Goal: Task Accomplishment & Management: Use online tool/utility

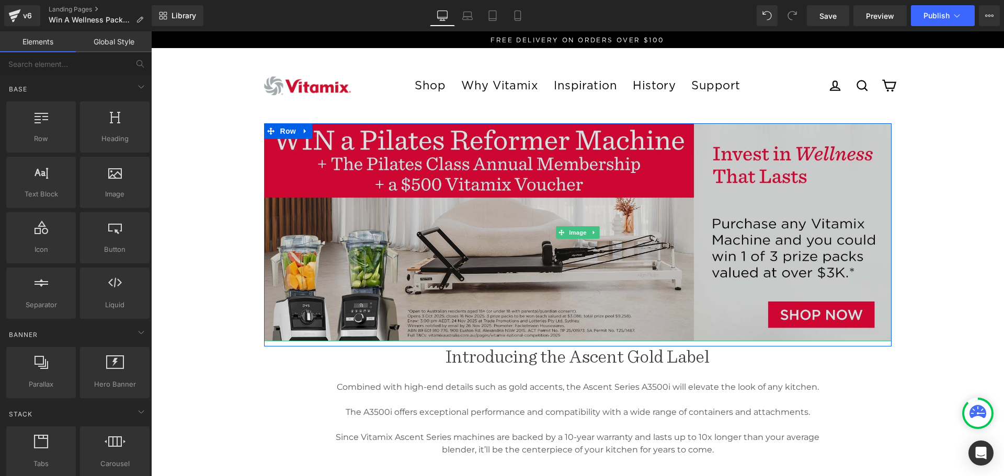
click at [642, 271] on img at bounding box center [577, 232] width 627 height 218
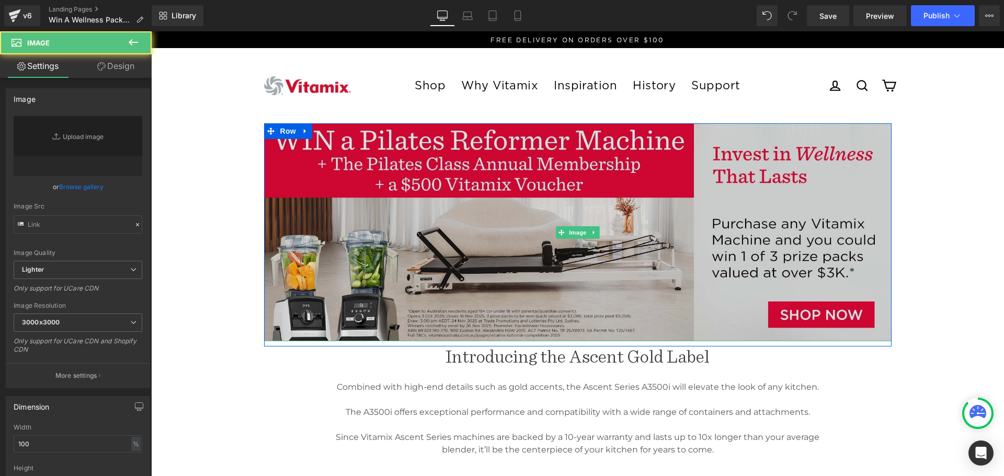
type input "[URL][DOMAIN_NAME]"
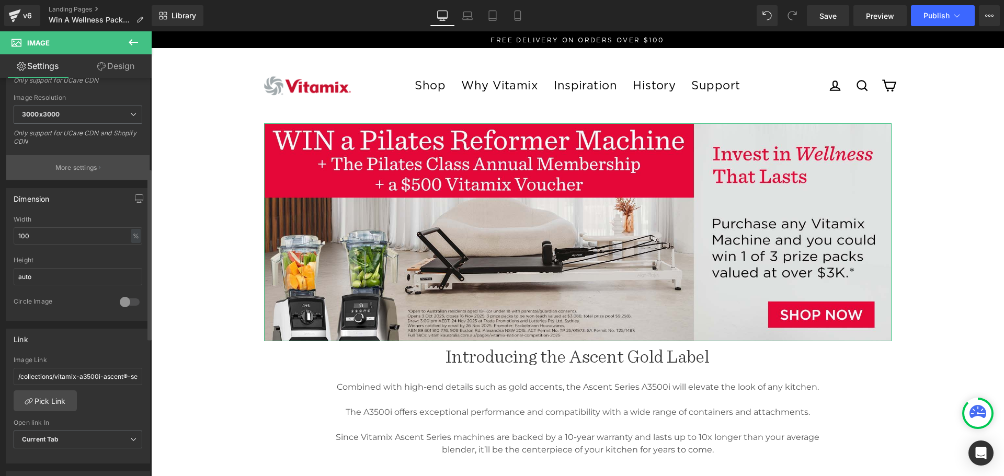
scroll to position [209, 0]
click at [41, 396] on link "Pick Link" at bounding box center [45, 399] width 63 height 21
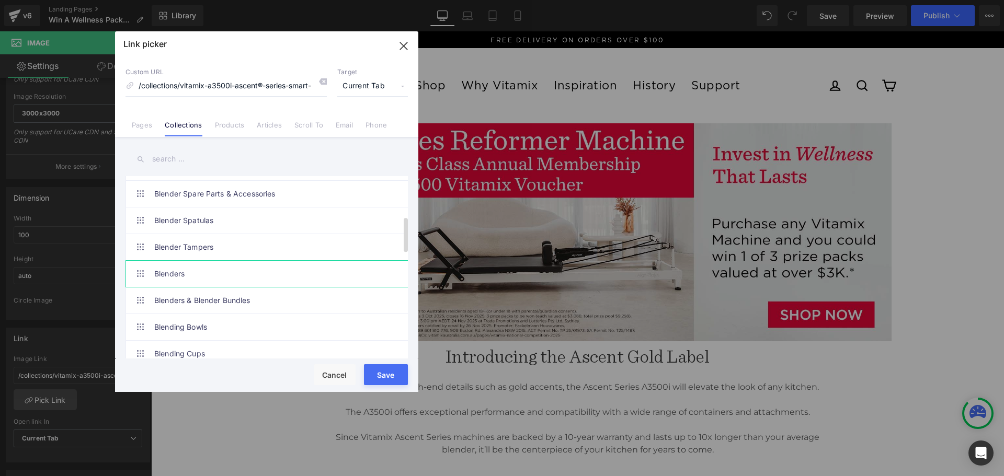
click at [195, 270] on link "Blenders" at bounding box center [269, 274] width 230 height 26
type input "/collections/all-blenders"
click at [386, 376] on button "Save" at bounding box center [386, 374] width 44 height 21
type input "/collections/all-blenders"
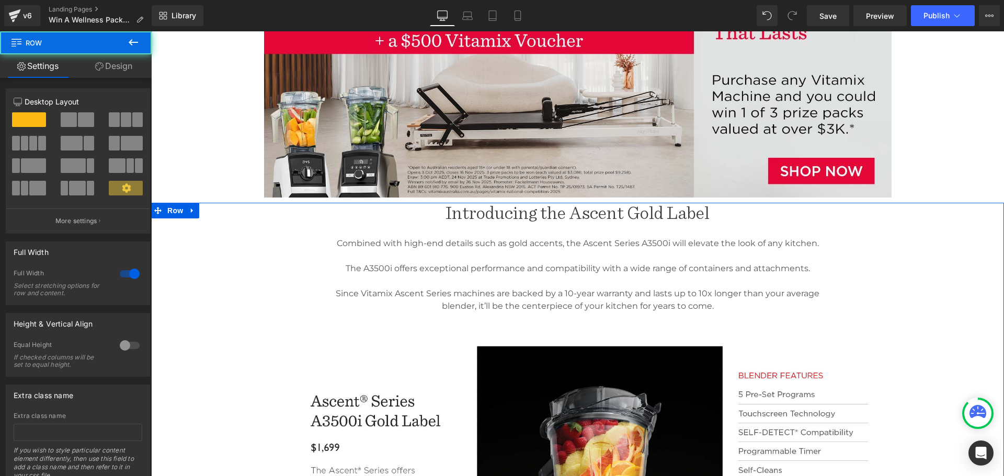
scroll to position [157, 0]
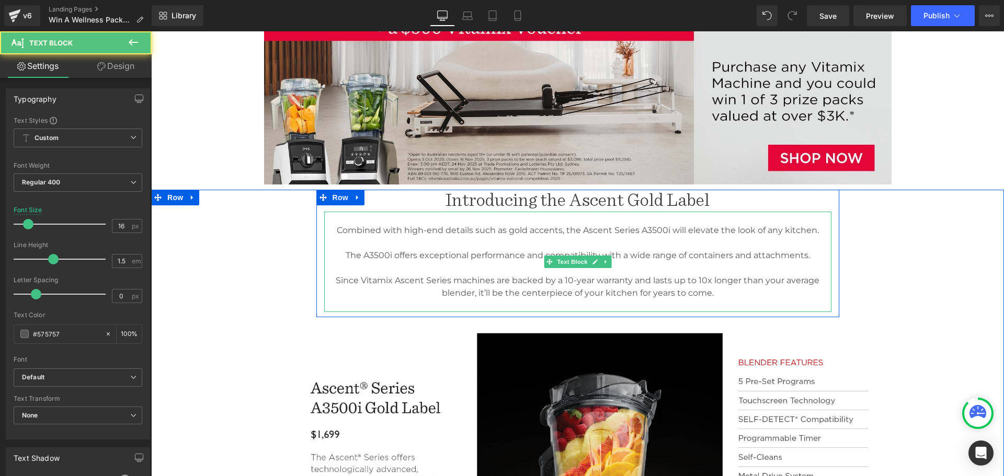
click at [670, 294] on p "Since Vitamix Ascent Series machines are backed by a 10-year warranty and lasts…" at bounding box center [577, 286] width 507 height 25
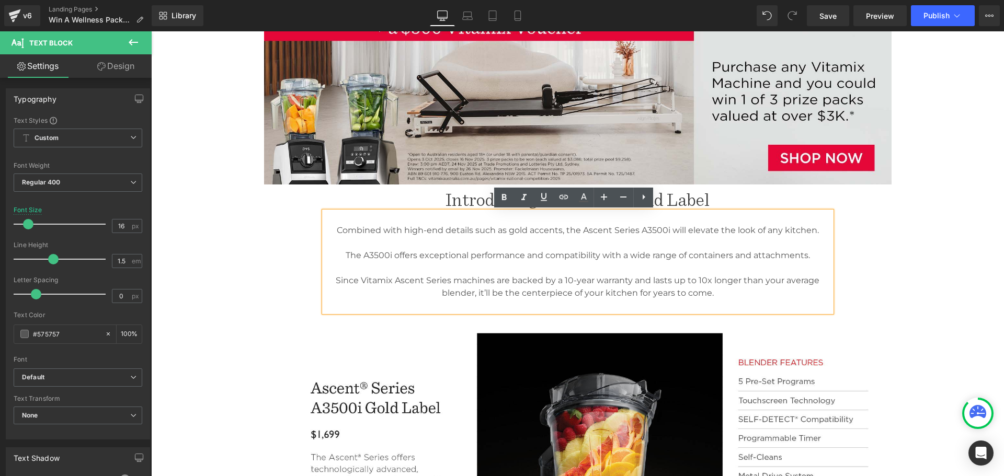
drag, startPoint x: 712, startPoint y: 292, endPoint x: 335, endPoint y: 222, distance: 383.4
click at [335, 222] on div "Combined with high-end details such as gold accents, the Ascent Series A3500i w…" at bounding box center [577, 262] width 507 height 100
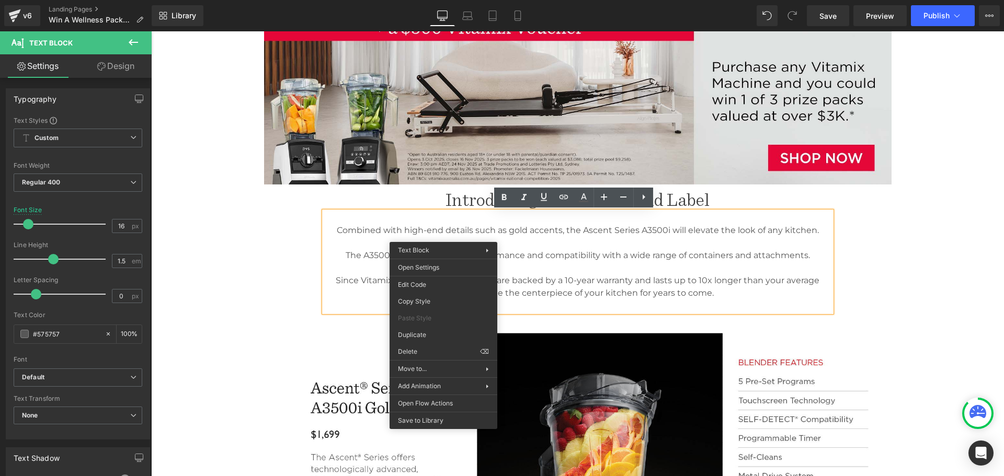
click at [633, 275] on p "Since Vitamix Ascent Series machines are backed by a 10-year warranty and lasts…" at bounding box center [577, 286] width 507 height 25
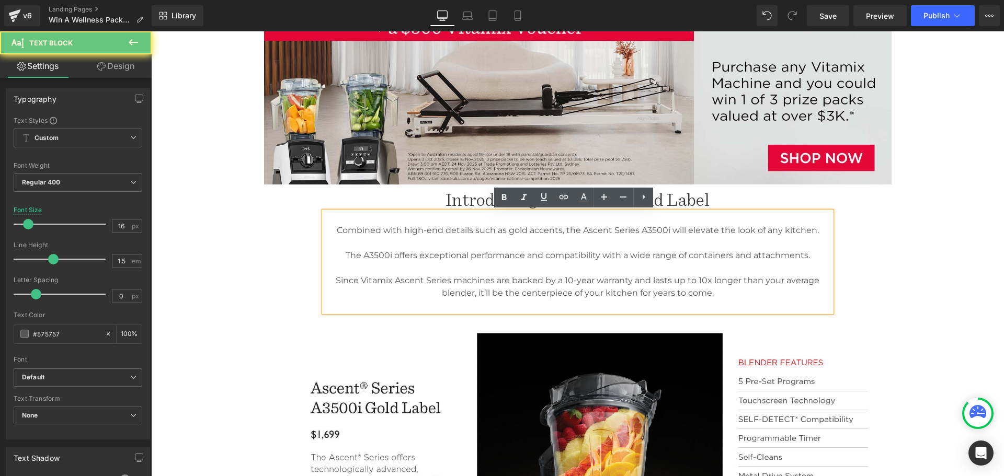
click at [647, 286] on p "Since Vitamix Ascent Series machines are backed by a 10-year warranty and lasts…" at bounding box center [577, 286] width 507 height 25
drag, startPoint x: 718, startPoint y: 296, endPoint x: 285, endPoint y: 204, distance: 441.9
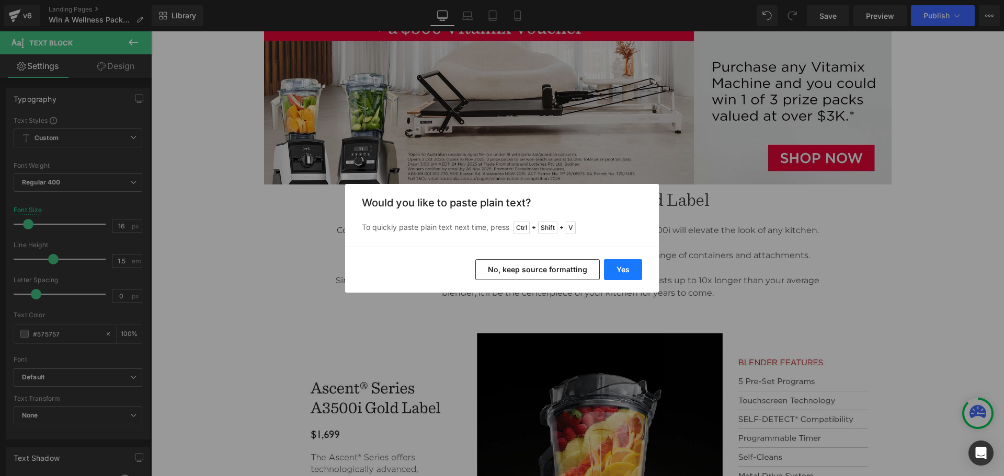
click at [625, 269] on button "Yes" at bounding box center [623, 269] width 38 height 21
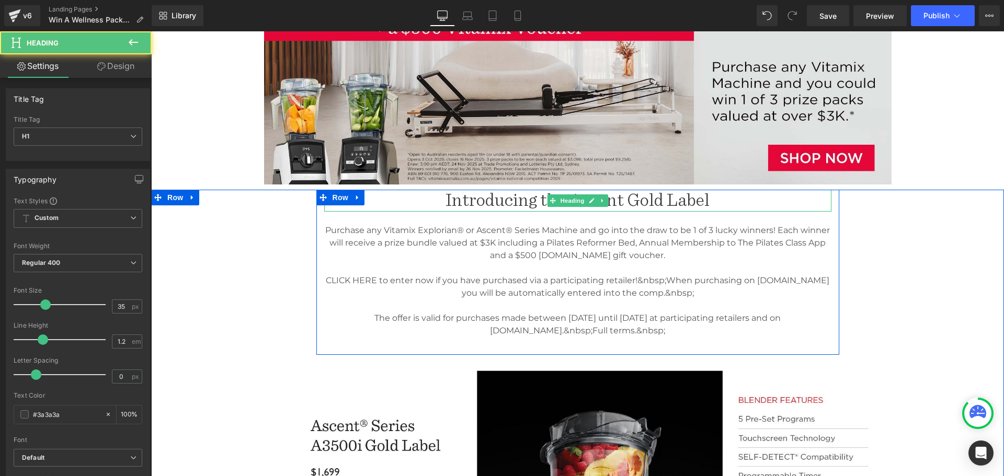
click at [694, 201] on h1 "Introducing the Ascent Gold Label" at bounding box center [577, 201] width 507 height 22
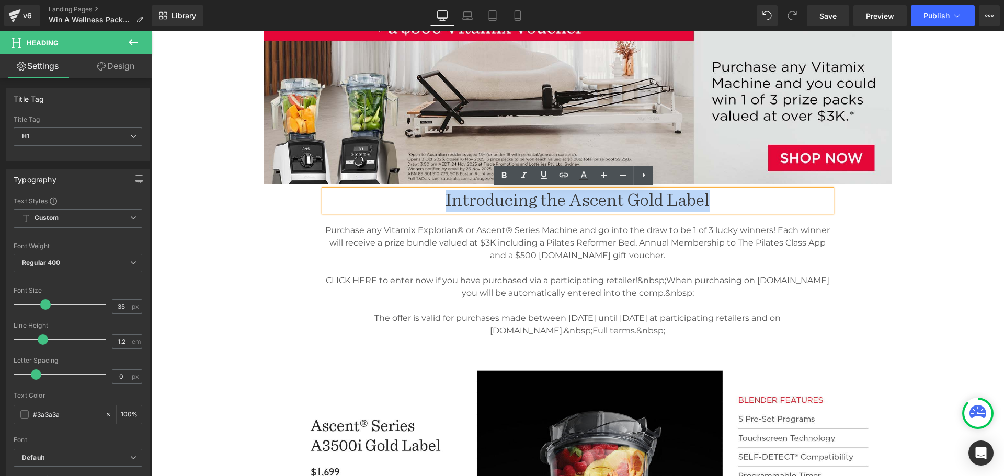
drag, startPoint x: 706, startPoint y: 200, endPoint x: 432, endPoint y: 190, distance: 274.6
click at [432, 190] on h1 "Introducing the Ascent Gold Label" at bounding box center [577, 201] width 507 height 22
paste div
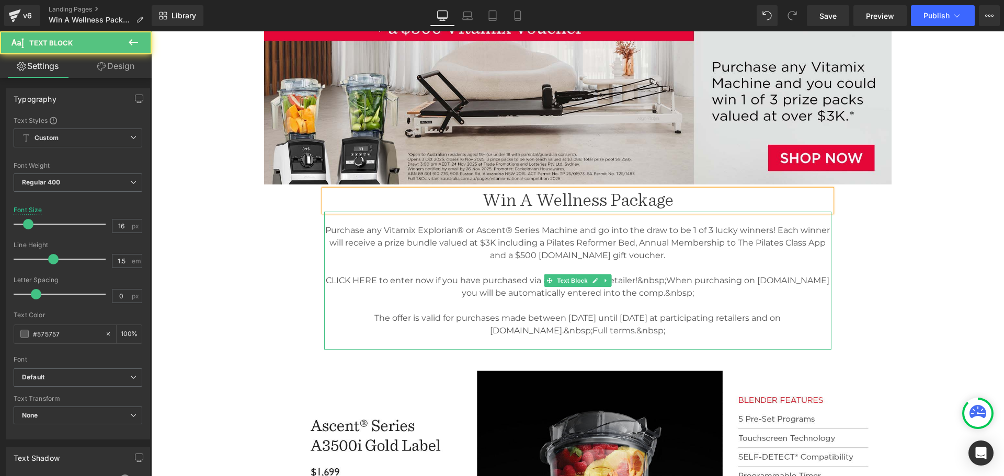
click at [720, 258] on p "Purchase any Vitamix Explorian® or Ascent® Series Machine and go into the draw …" at bounding box center [577, 243] width 507 height 38
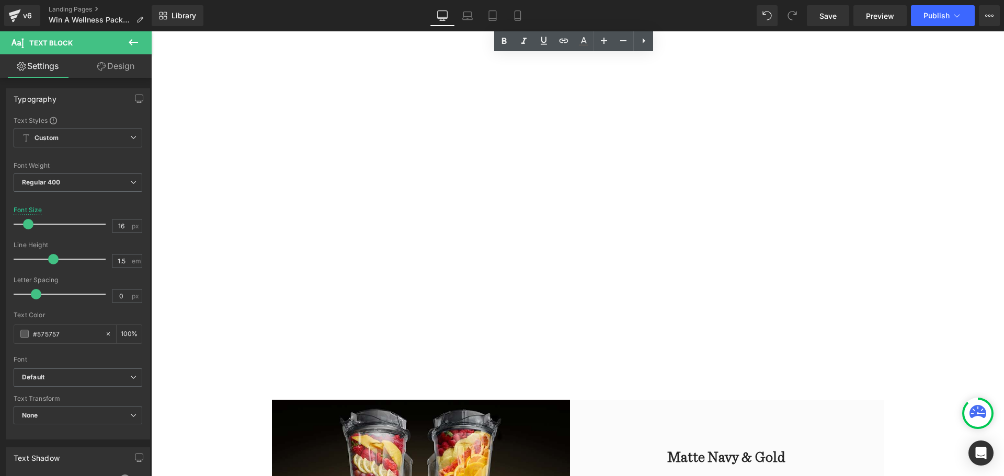
scroll to position [784, 0]
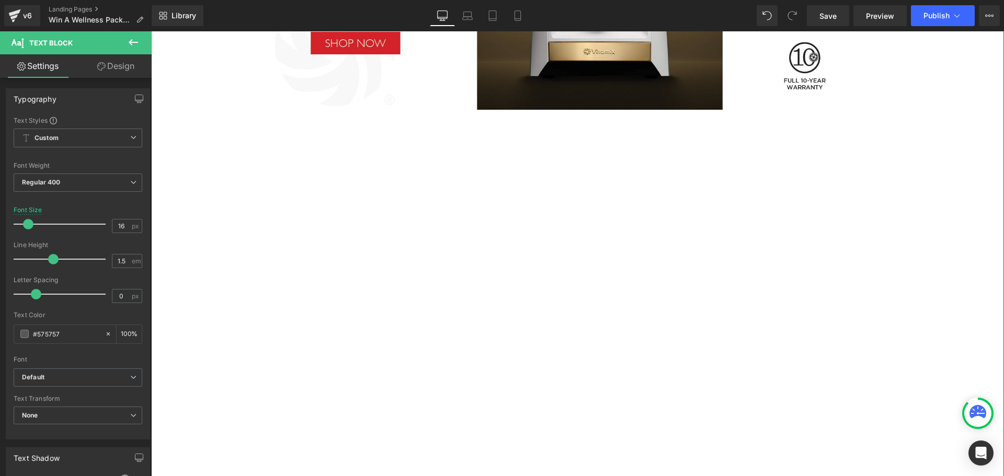
click at [210, 132] on div "Win A Wellness Package Heading Purchase any Vitamix Explorian® or Ascent® Serie…" at bounding box center [577, 20] width 852 height 915
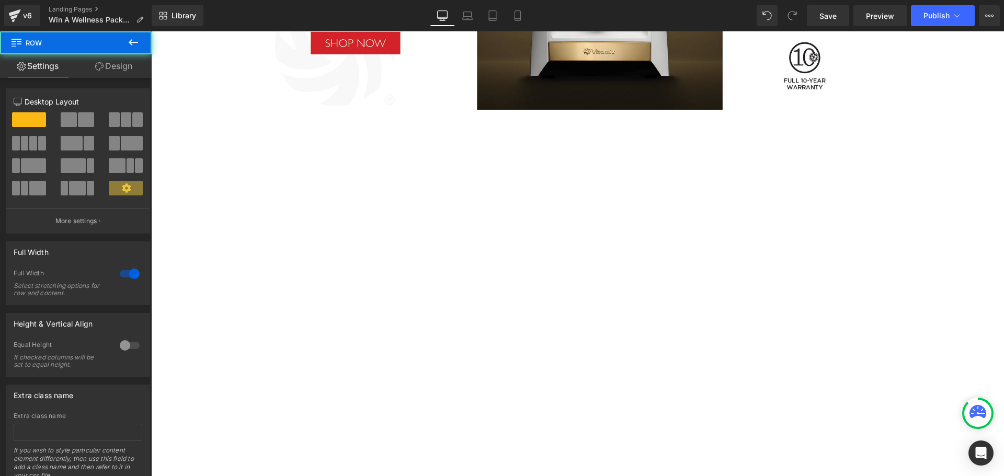
click at [129, 40] on icon at bounding box center [133, 42] width 13 height 13
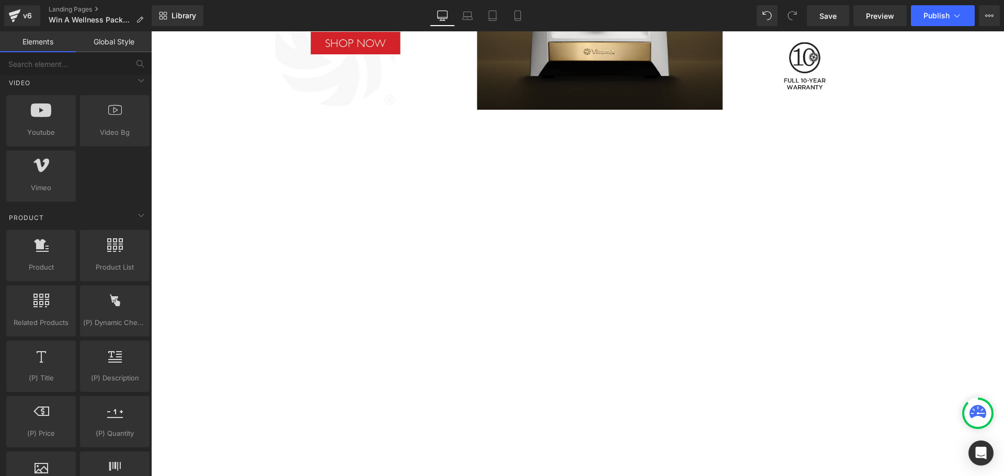
scroll to position [732, 0]
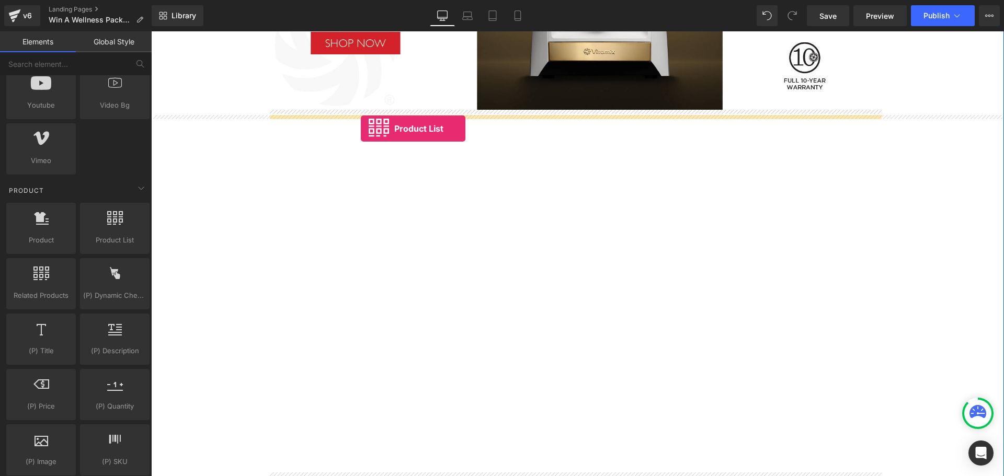
drag, startPoint x: 264, startPoint y: 262, endPoint x: 361, endPoint y: 129, distance: 164.4
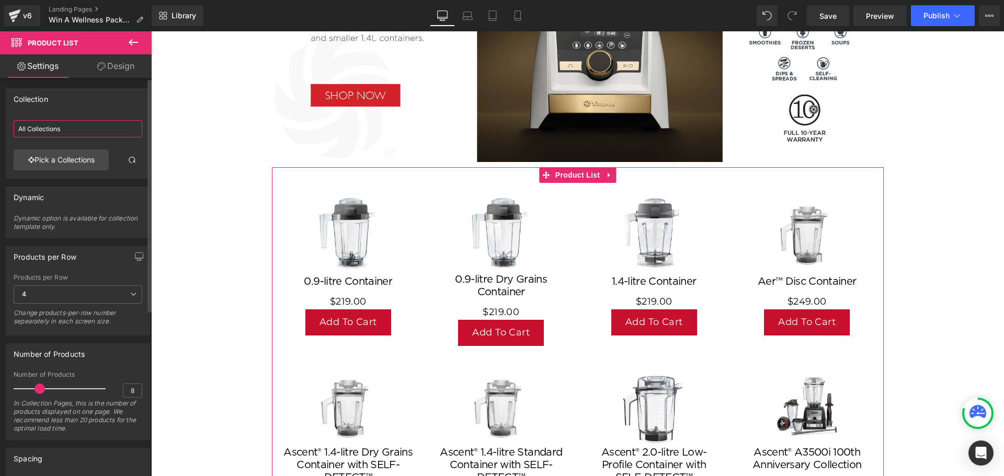
click at [85, 134] on input "All Collections" at bounding box center [78, 128] width 129 height 17
drag, startPoint x: 76, startPoint y: 128, endPoint x: -18, endPoint y: 118, distance: 94.1
click at [0, 118] on html "Product List You are previewing how the will restyle your page. You can not edi…" at bounding box center [502, 238] width 1004 height 476
click at [64, 165] on link "Pick a Collections" at bounding box center [61, 159] width 95 height 21
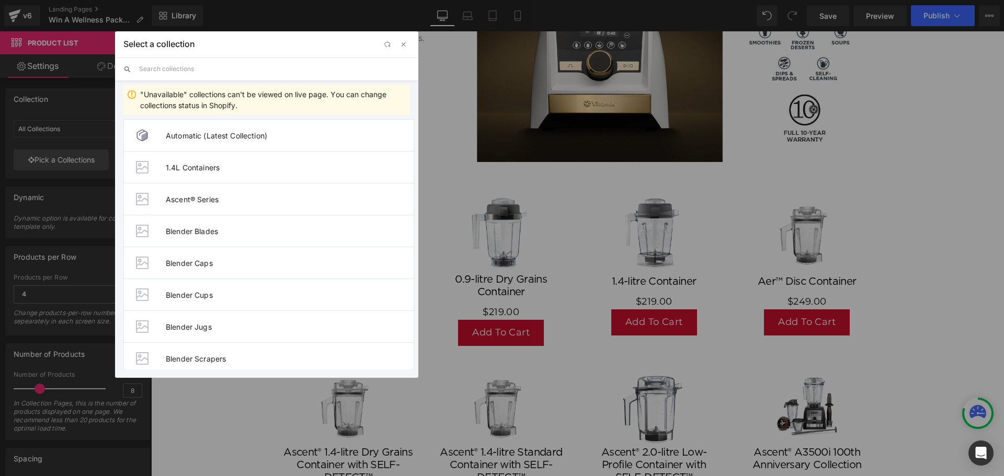
click at [159, 72] on input "text" at bounding box center [274, 68] width 271 height 23
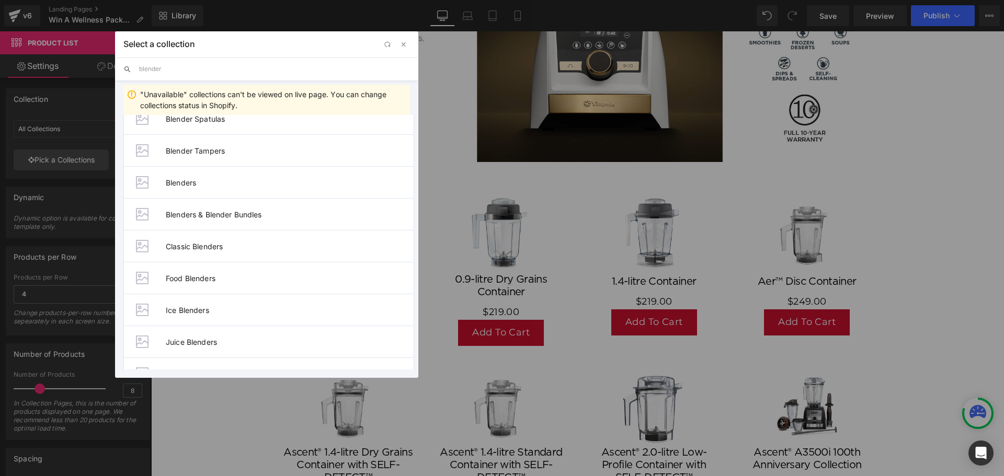
scroll to position [209, 0]
type input "blender"
click at [192, 178] on span "Blenders" at bounding box center [290, 181] width 248 height 9
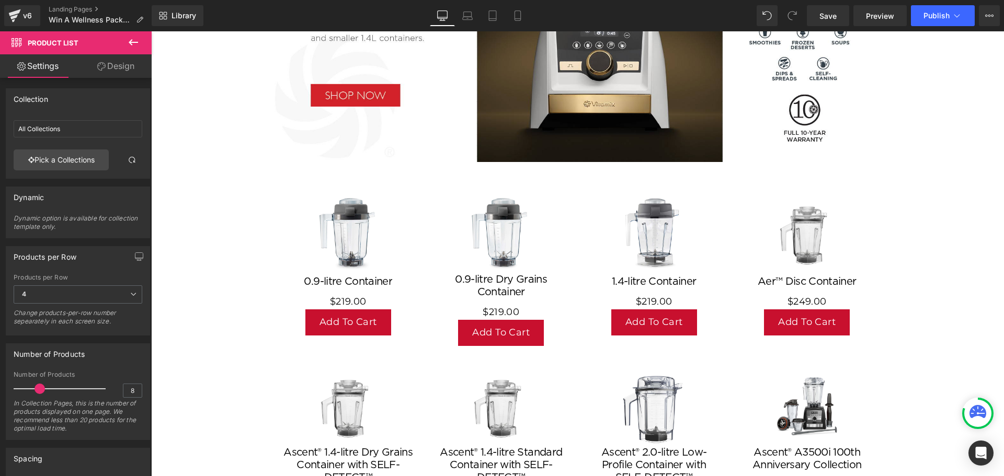
type input "Blenders"
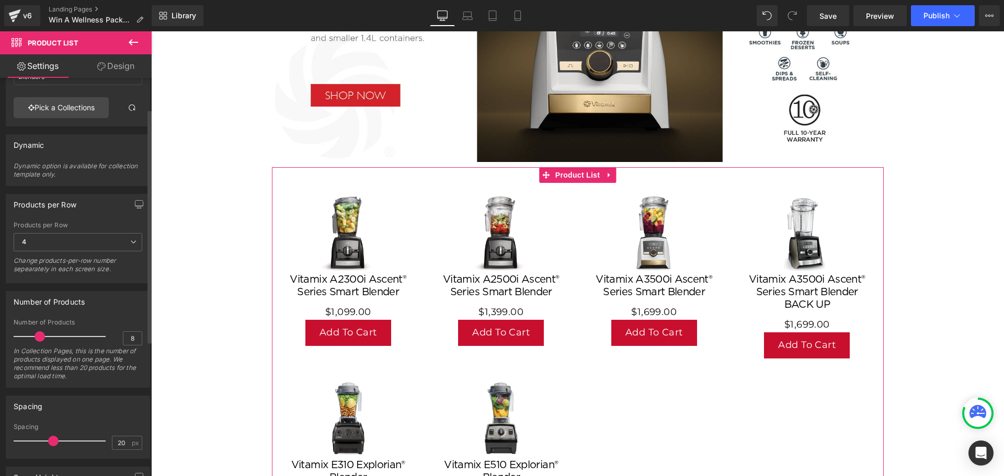
scroll to position [105, 0]
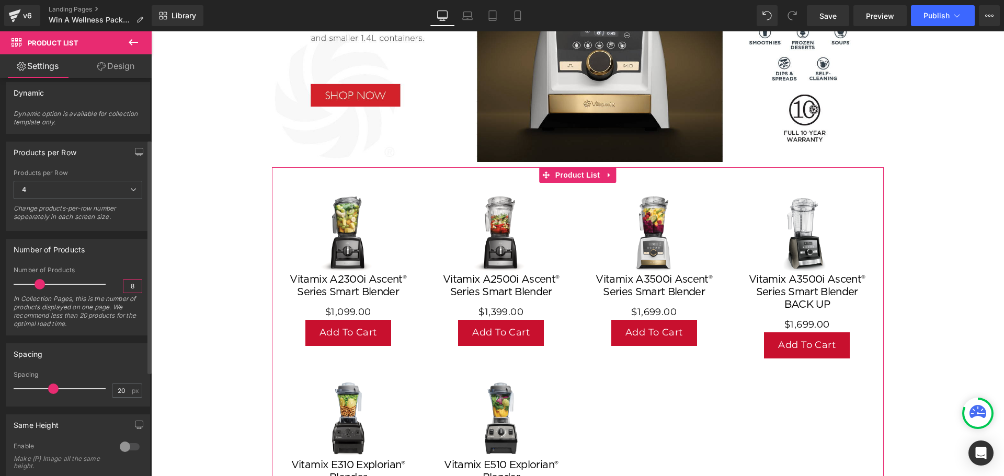
drag, startPoint x: 132, startPoint y: 284, endPoint x: 126, endPoint y: 283, distance: 5.8
click at [126, 283] on input "8" at bounding box center [132, 286] width 18 height 13
click at [128, 285] on input "8" at bounding box center [132, 286] width 18 height 13
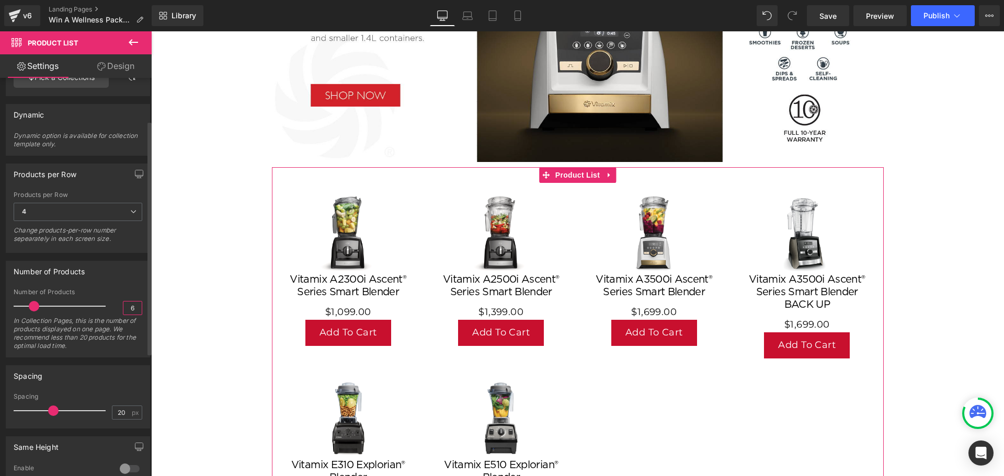
scroll to position [73, 0]
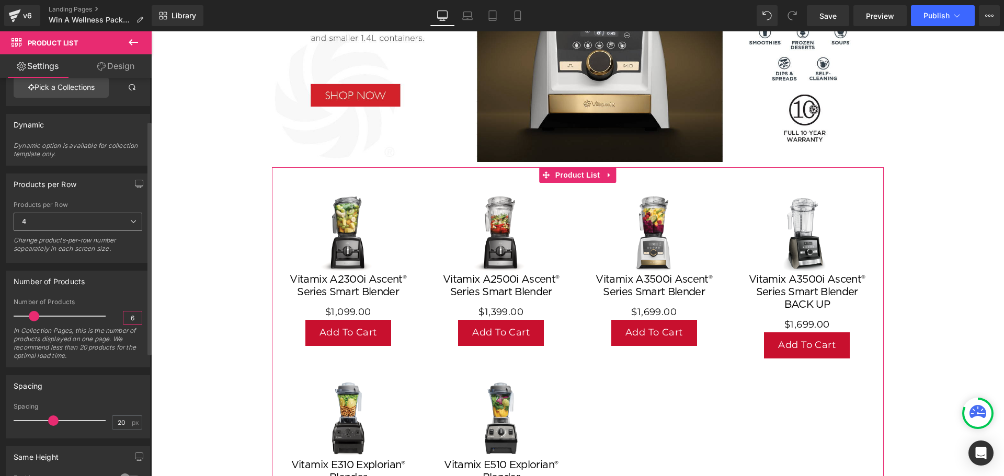
type input "6"
click at [130, 222] on icon at bounding box center [133, 221] width 6 height 6
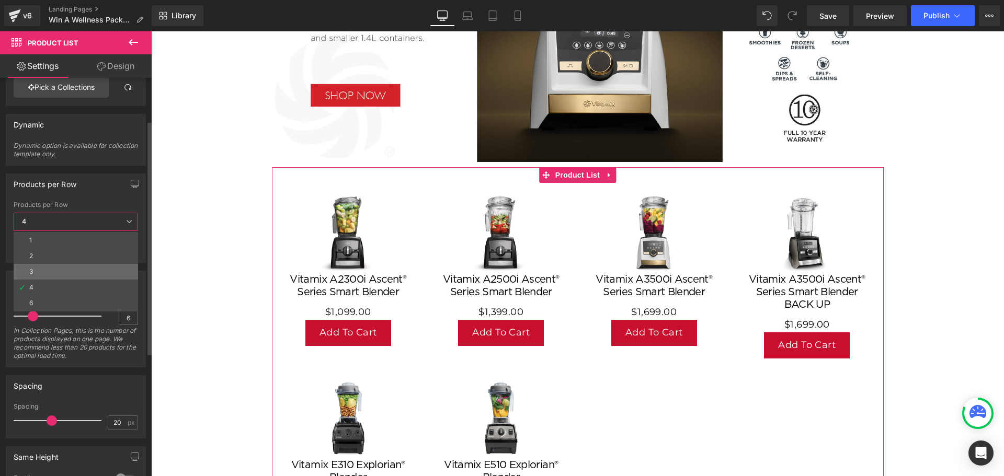
click at [41, 273] on li "3" at bounding box center [76, 272] width 124 height 16
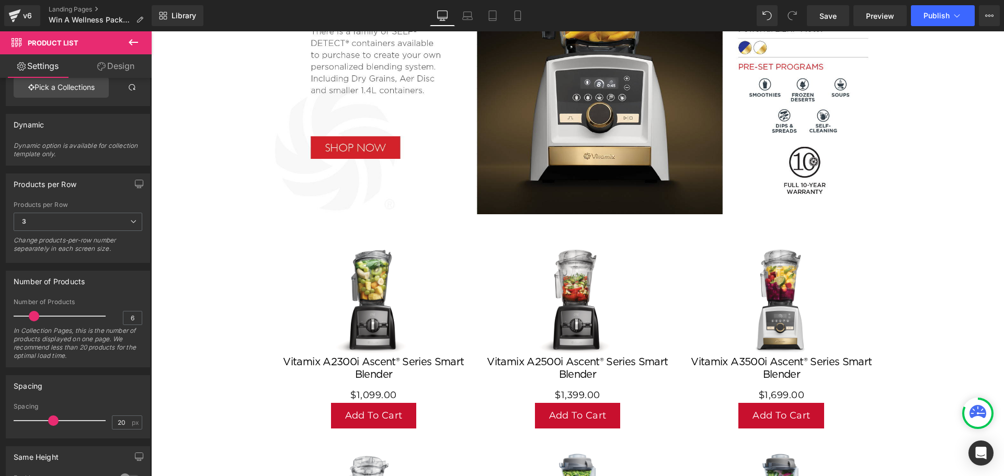
scroll to position [470, 0]
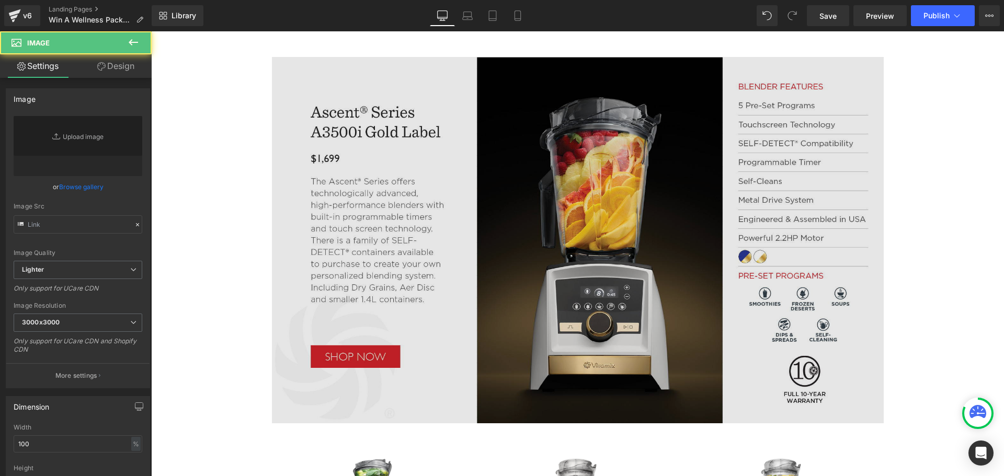
type input "[URL][DOMAIN_NAME]"
click at [613, 276] on img at bounding box center [578, 240] width 612 height 366
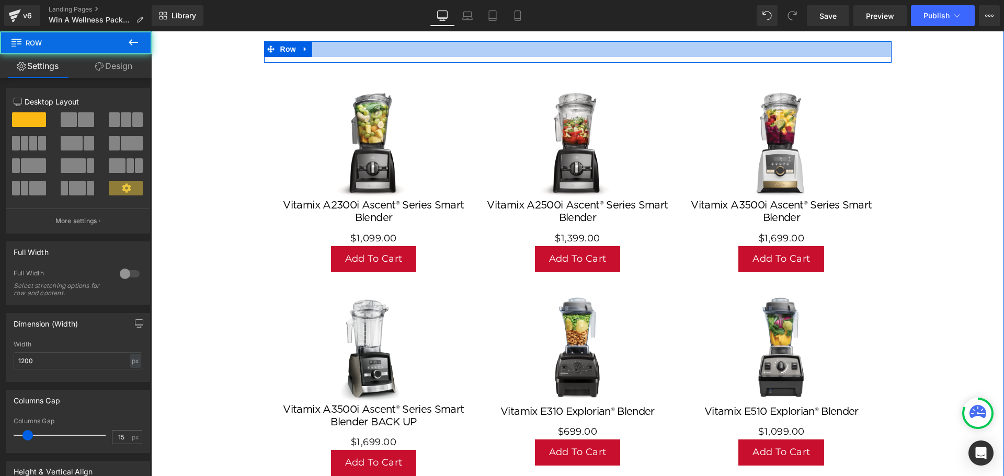
click at [342, 53] on div at bounding box center [577, 49] width 627 height 16
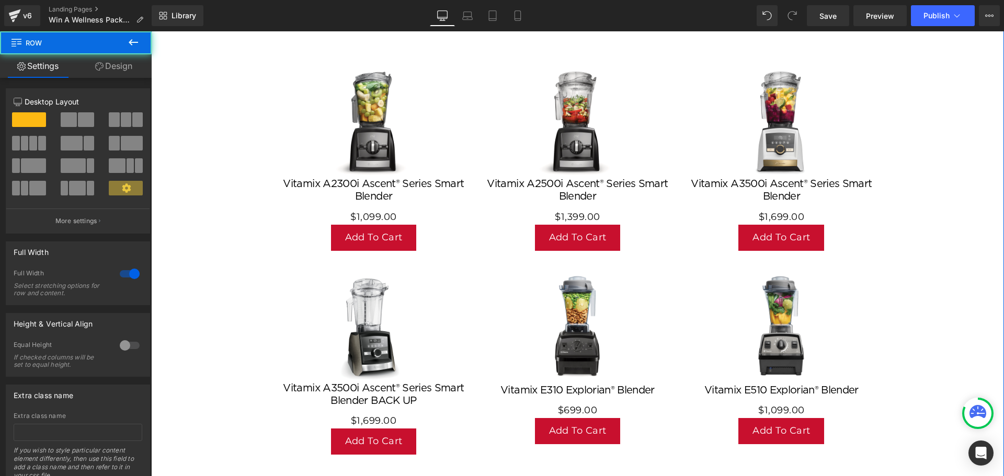
click at [933, 217] on div "Win A Wellness Package Heading Purchase any Vitamix Explorian® or Ascent® Serie…" at bounding box center [577, 362] width 852 height 973
click at [891, 151] on div "Win A Wellness Package Heading Purchase any Vitamix Explorian® or Ascent® Serie…" at bounding box center [577, 362] width 852 height 973
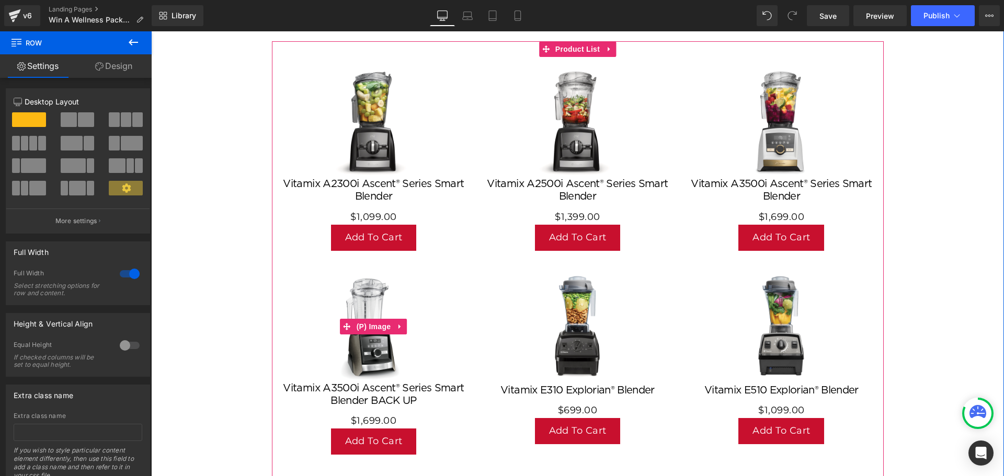
click at [439, 333] on div "Sale Off" at bounding box center [373, 327] width 183 height 110
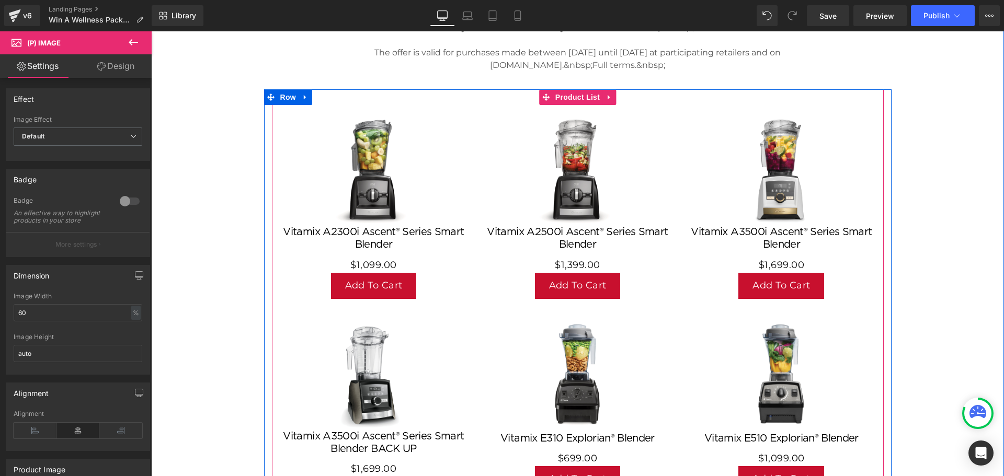
scroll to position [366, 0]
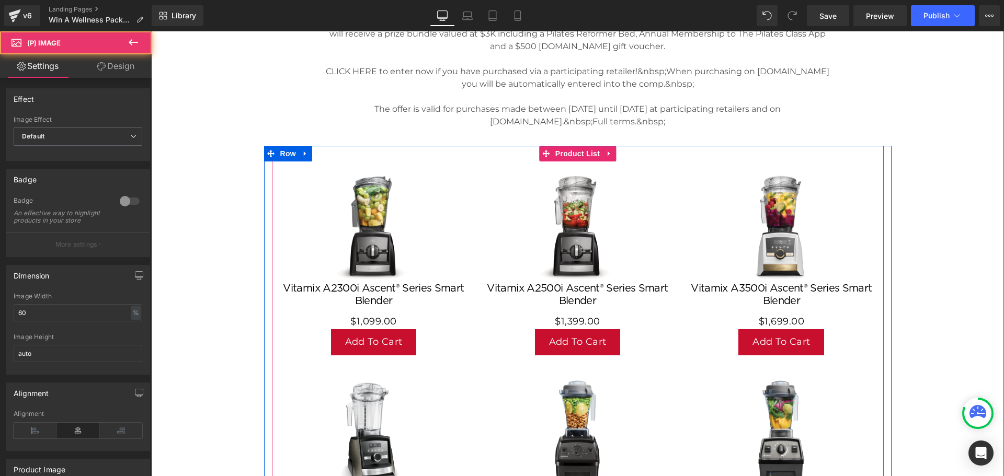
click at [390, 198] on img at bounding box center [374, 227] width 110 height 110
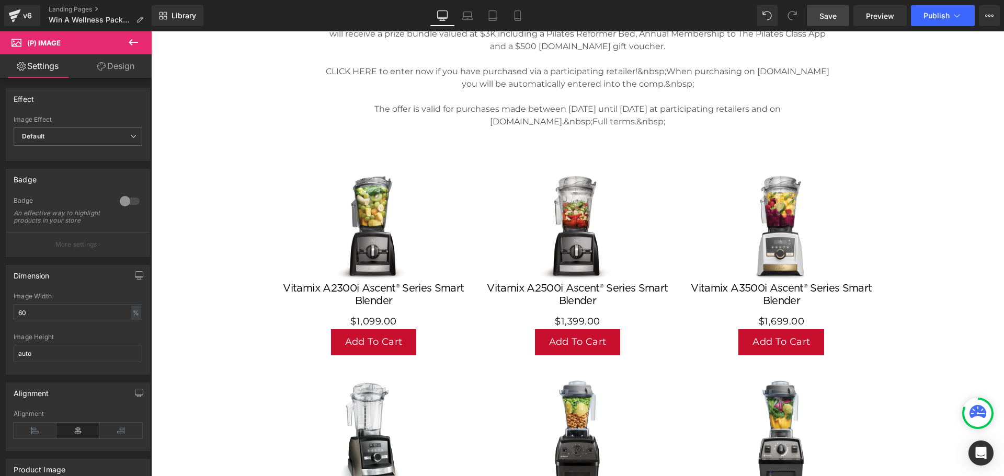
click at [827, 13] on span "Save" at bounding box center [827, 15] width 17 height 11
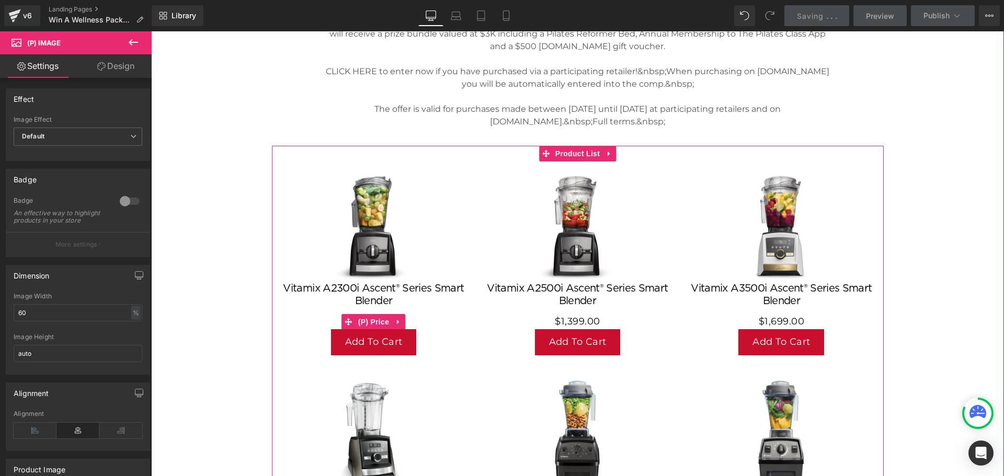
click at [422, 318] on div "$0 $1,099.00" at bounding box center [373, 321] width 183 height 15
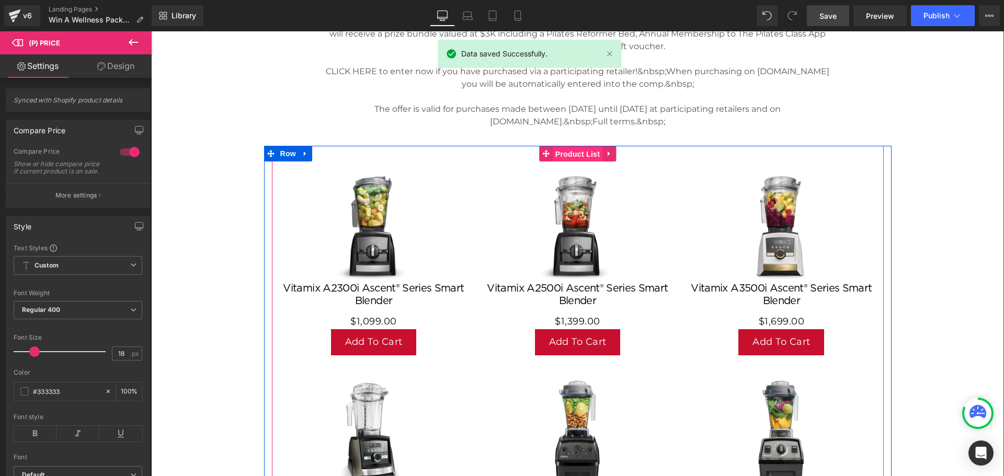
click at [566, 156] on span "Product List" at bounding box center [577, 154] width 50 height 16
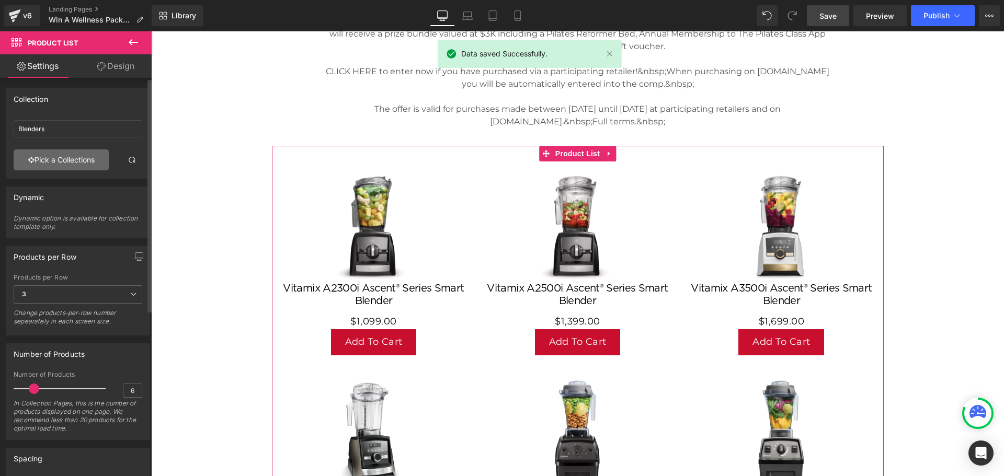
click at [36, 154] on link "Pick a Collections" at bounding box center [61, 159] width 95 height 21
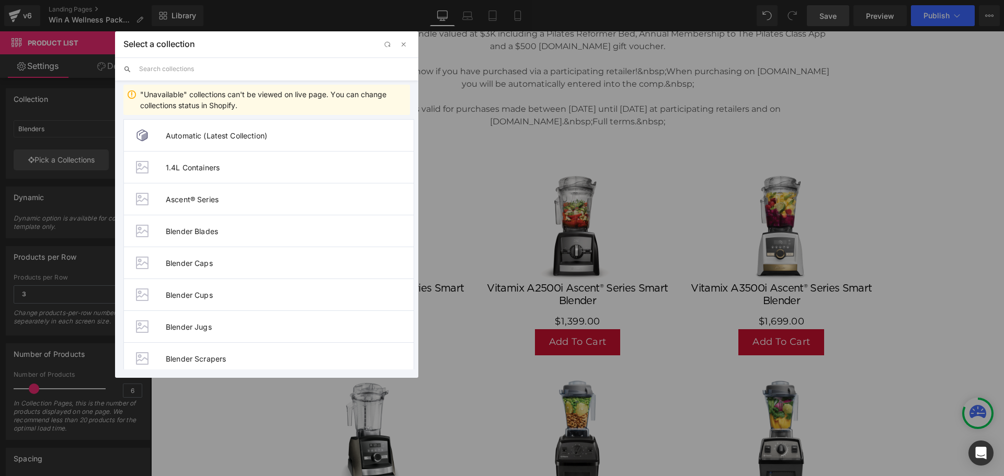
click at [190, 70] on input "text" at bounding box center [274, 68] width 271 height 23
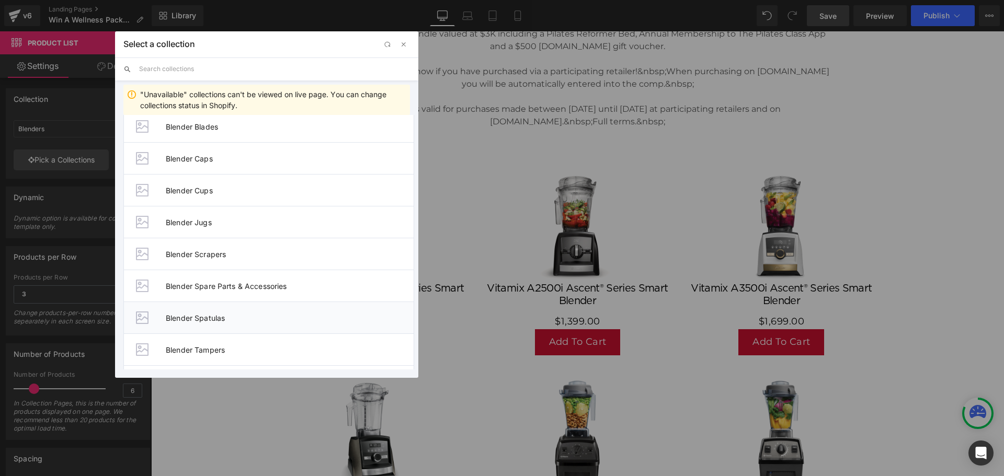
scroll to position [209, 0]
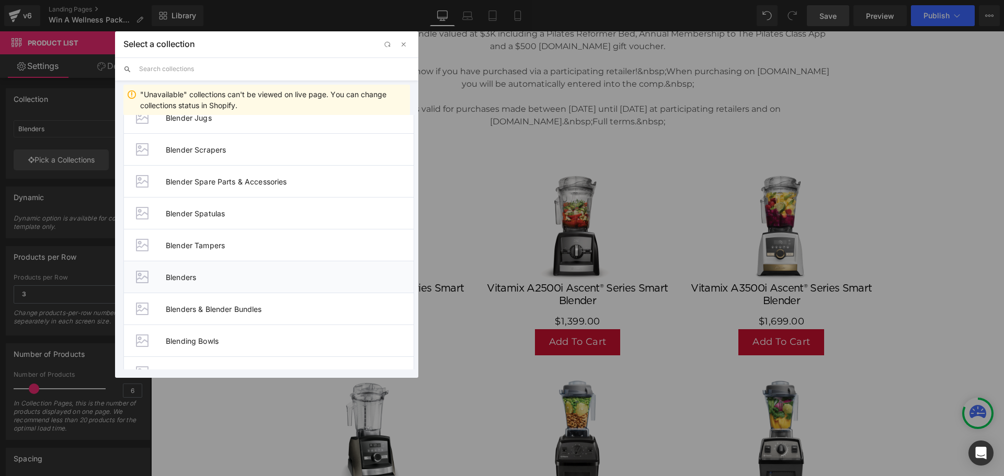
click at [182, 281] on span "Blenders" at bounding box center [290, 277] width 248 height 9
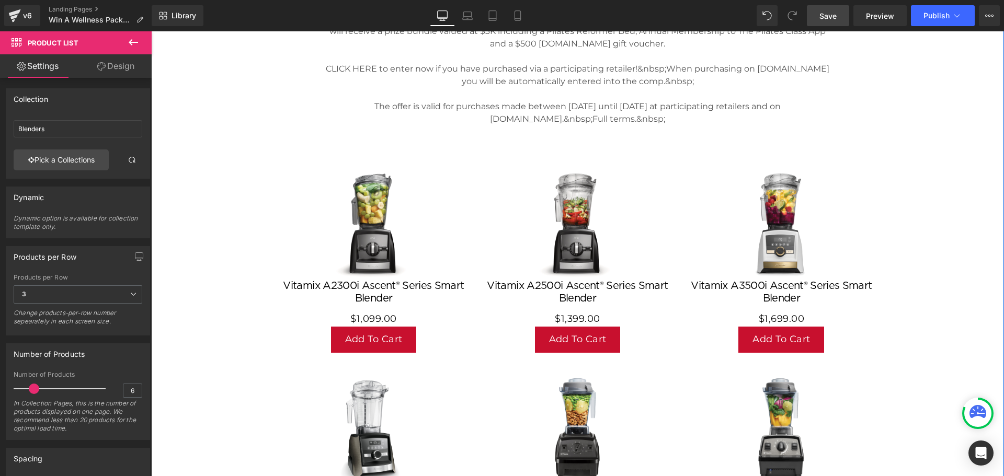
scroll to position [366, 0]
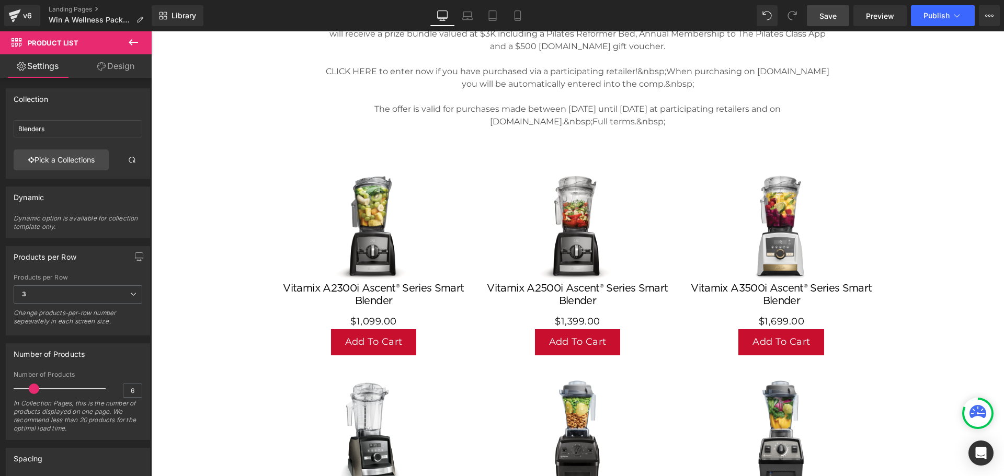
click at [828, 13] on span "Save" at bounding box center [827, 15] width 17 height 11
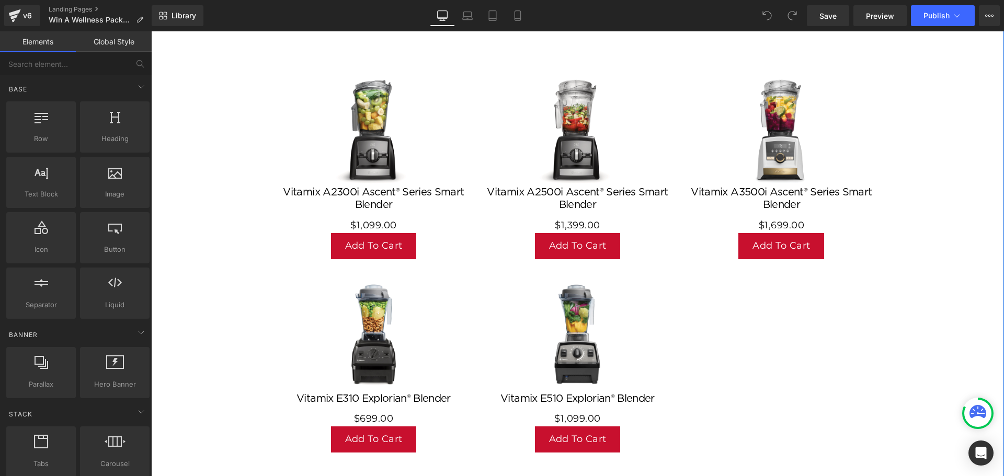
scroll to position [418, 0]
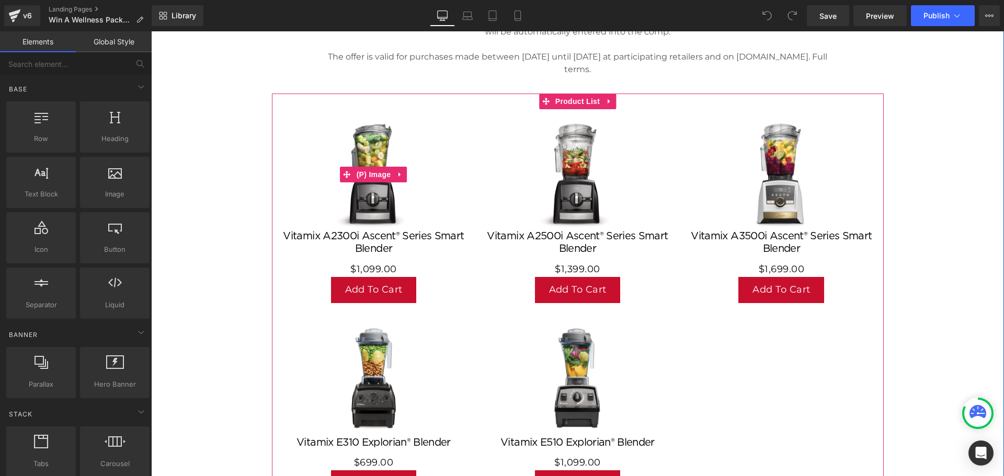
click at [455, 145] on div "Sale Off" at bounding box center [373, 175] width 183 height 110
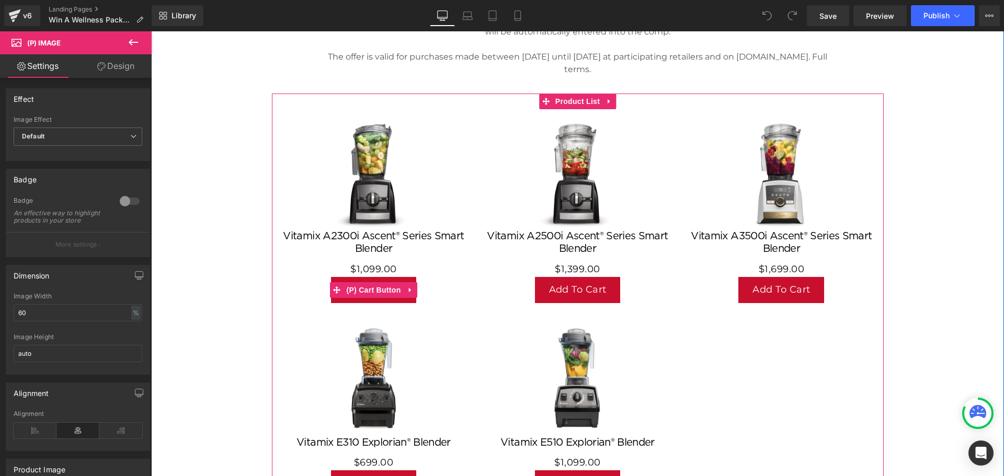
click at [422, 277] on div "Add To Cart" at bounding box center [373, 290] width 183 height 26
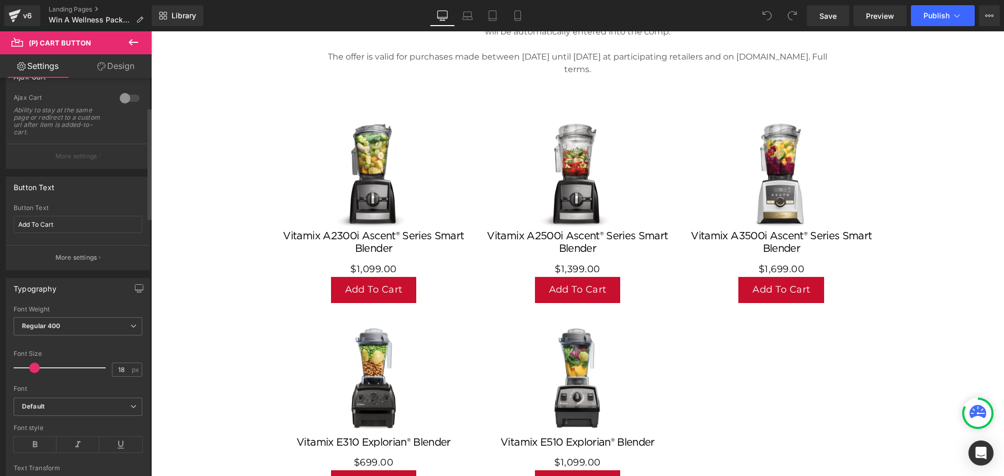
scroll to position [209, 0]
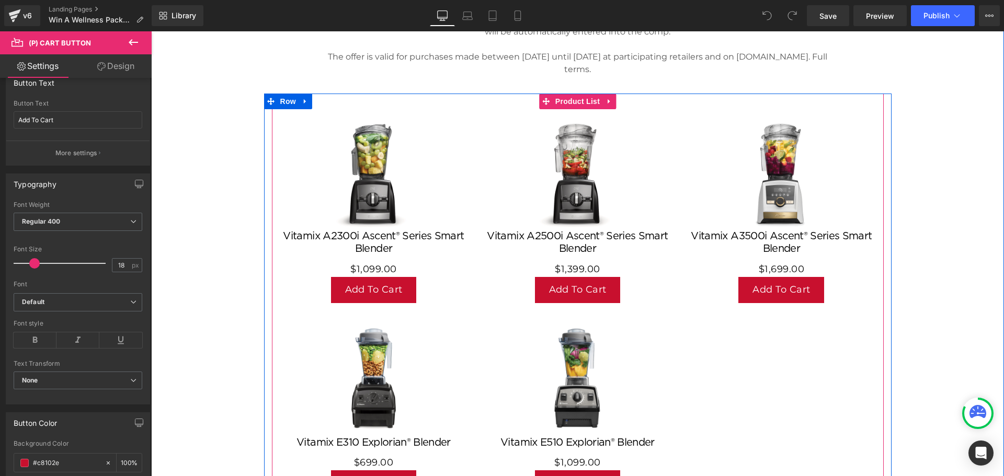
click at [462, 165] on div "Sale Off (P) Image Vitamix ﻿﻿A2300i Ascent® Series Smart Blender (P) Title $0 $…" at bounding box center [374, 211] width 204 height 204
click at [280, 102] on span "Row" at bounding box center [288, 102] width 21 height 16
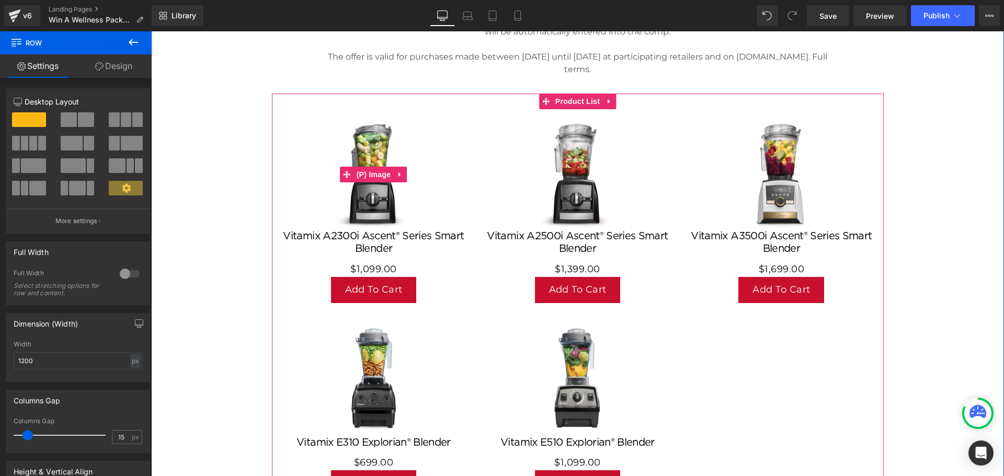
click at [314, 136] on div "Sale Off" at bounding box center [373, 175] width 183 height 110
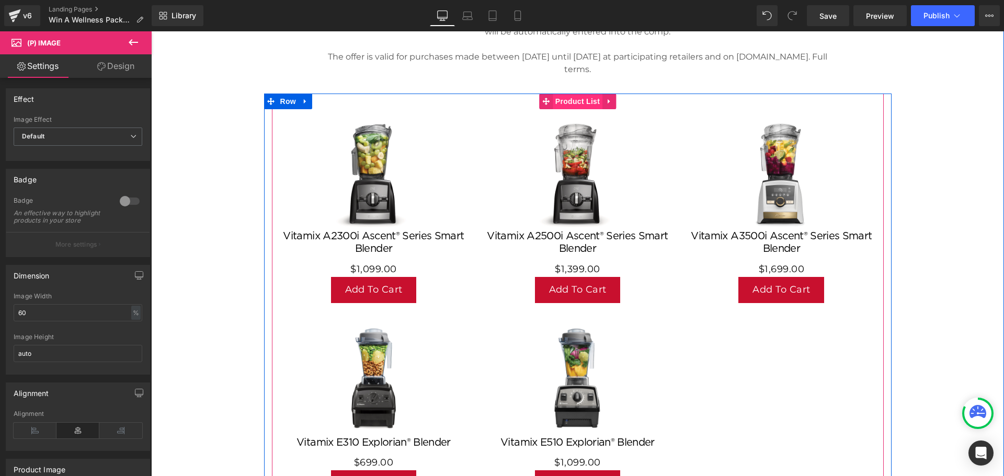
click at [577, 103] on span "Product List" at bounding box center [577, 102] width 50 height 16
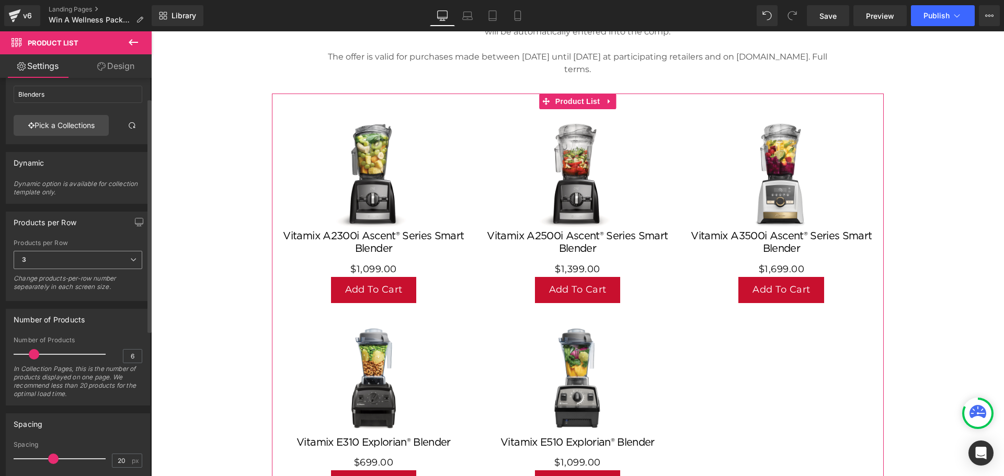
scroll to position [52, 0]
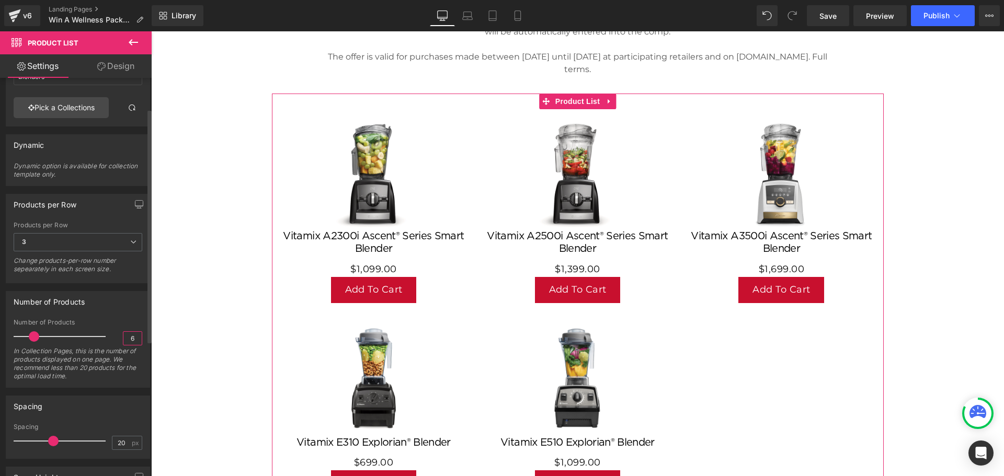
drag, startPoint x: 131, startPoint y: 337, endPoint x: 121, endPoint y: 336, distance: 9.5
click at [123, 336] on input "6" at bounding box center [132, 338] width 18 height 13
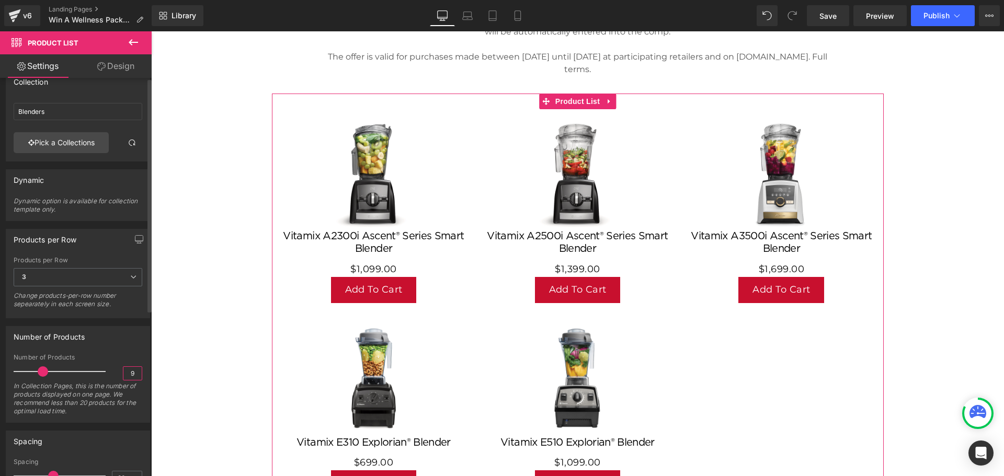
scroll to position [0, 0]
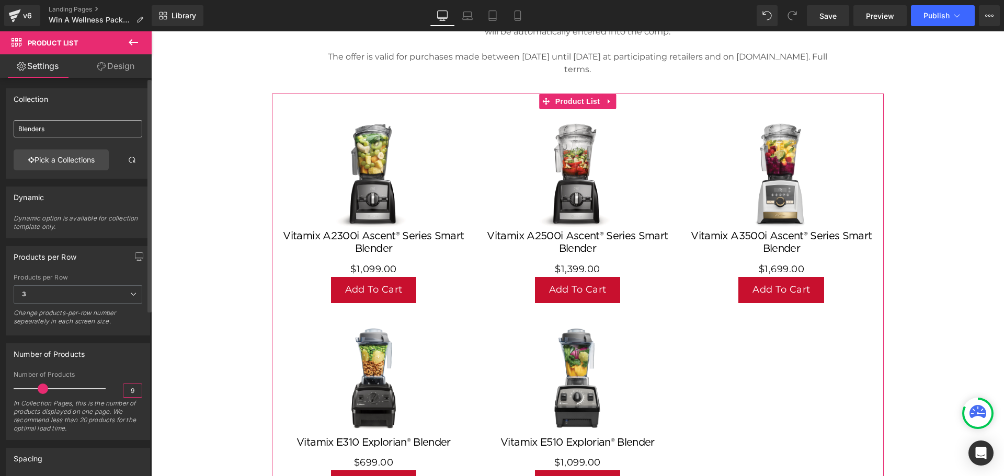
type input "9"
click at [51, 133] on input "Blenders" at bounding box center [78, 128] width 129 height 17
click at [61, 131] on input "Blenders" at bounding box center [78, 128] width 129 height 17
click at [69, 160] on link "Pick a Collections" at bounding box center [61, 159] width 95 height 21
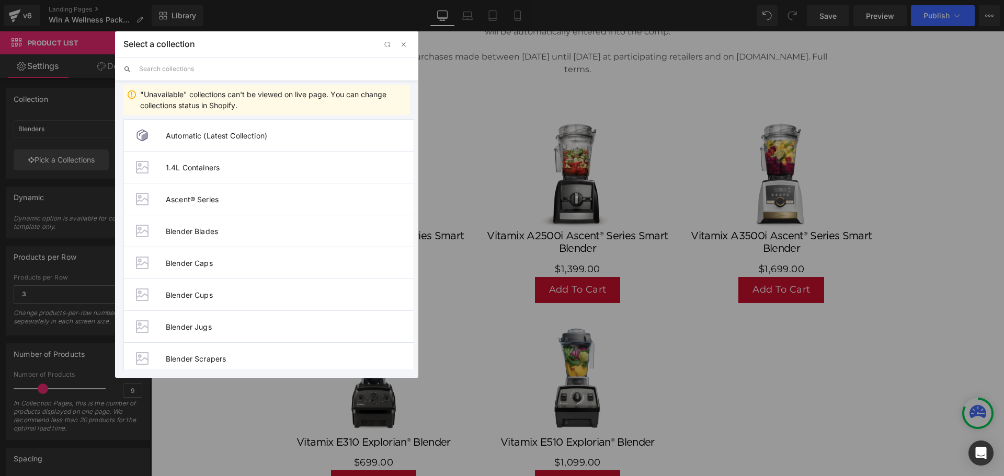
click at [186, 73] on input "text" at bounding box center [274, 68] width 271 height 23
type input "blenders"
click at [280, 169] on span "Blenders & Blender Bundles" at bounding box center [290, 167] width 248 height 9
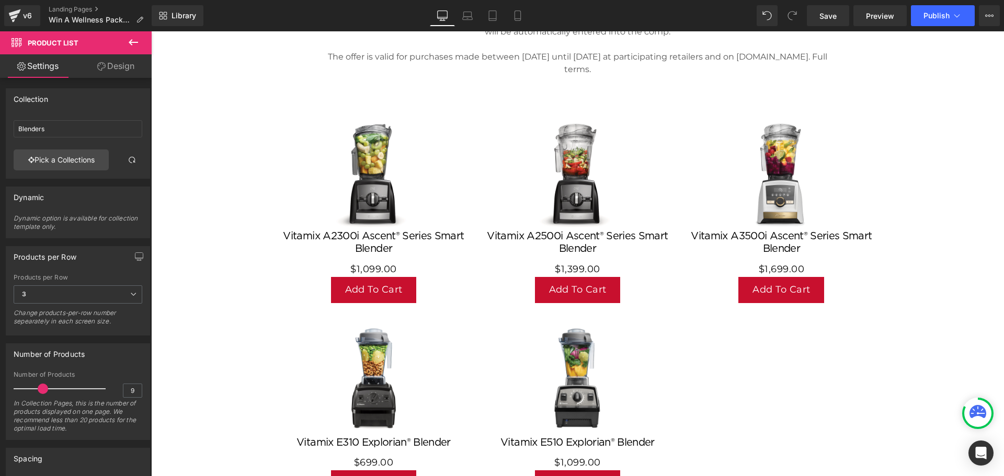
type input "Blenders & Blender Bundles"
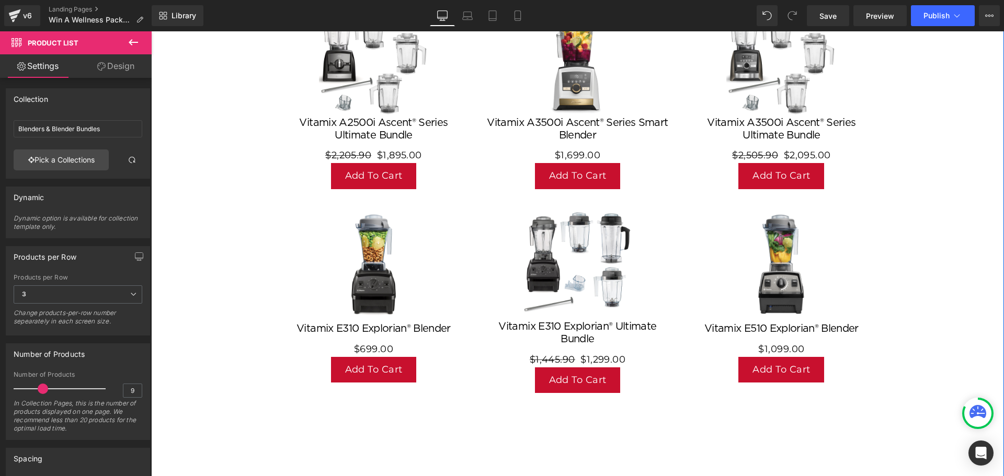
scroll to position [993, 0]
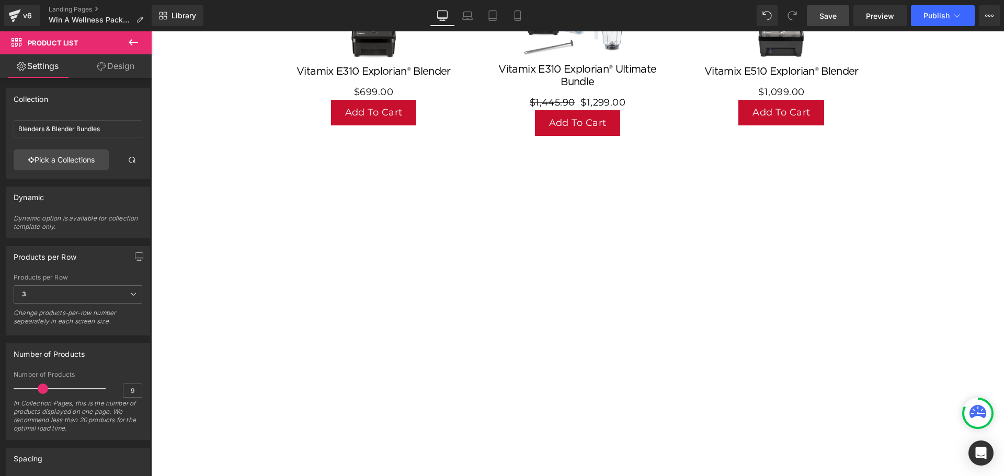
click at [823, 15] on span "Save" at bounding box center [827, 15] width 17 height 11
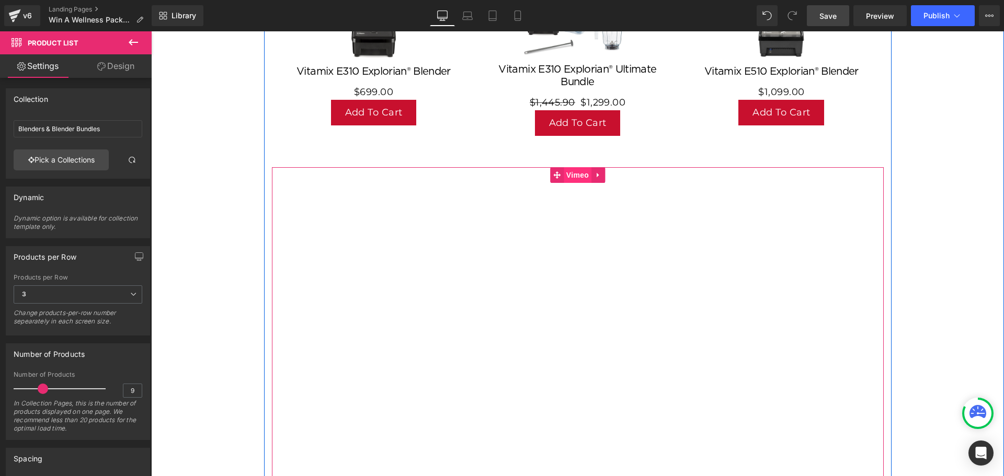
click at [570, 168] on span "Vimeo" at bounding box center [577, 175] width 28 height 16
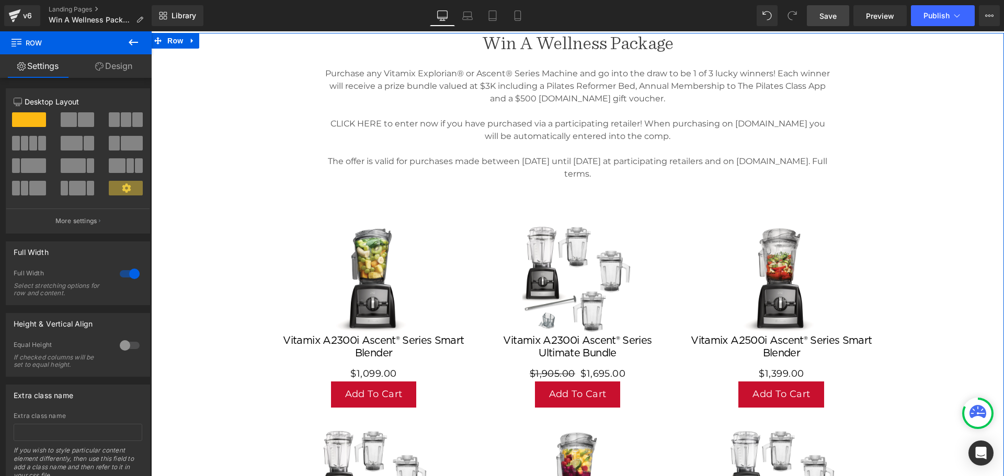
scroll to position [366, 0]
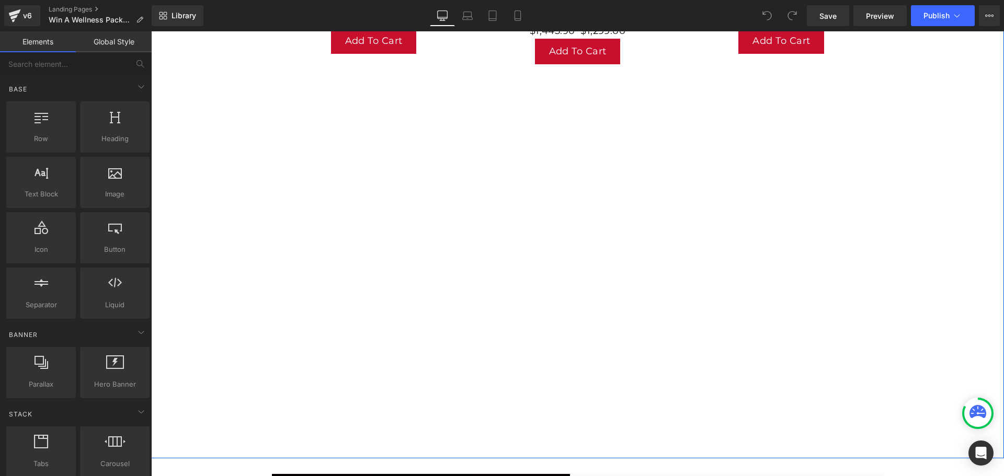
scroll to position [941, 0]
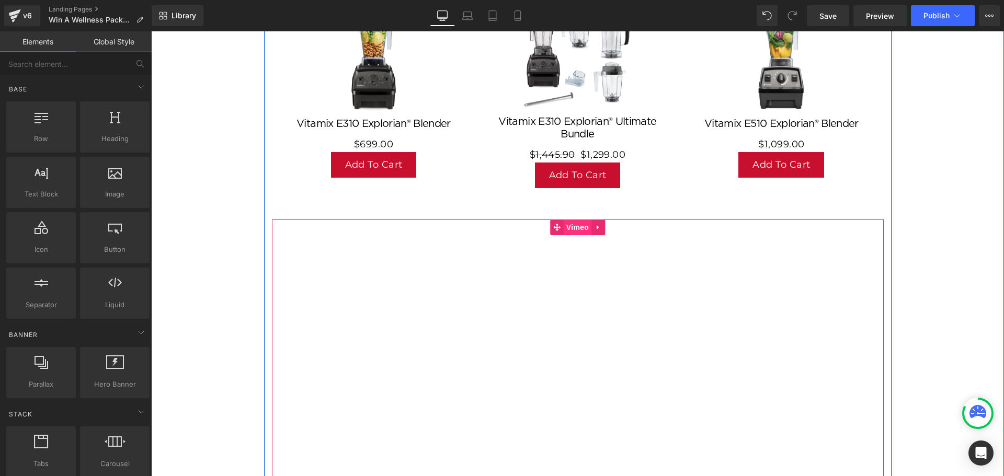
click at [564, 223] on span "Vimeo" at bounding box center [577, 228] width 28 height 16
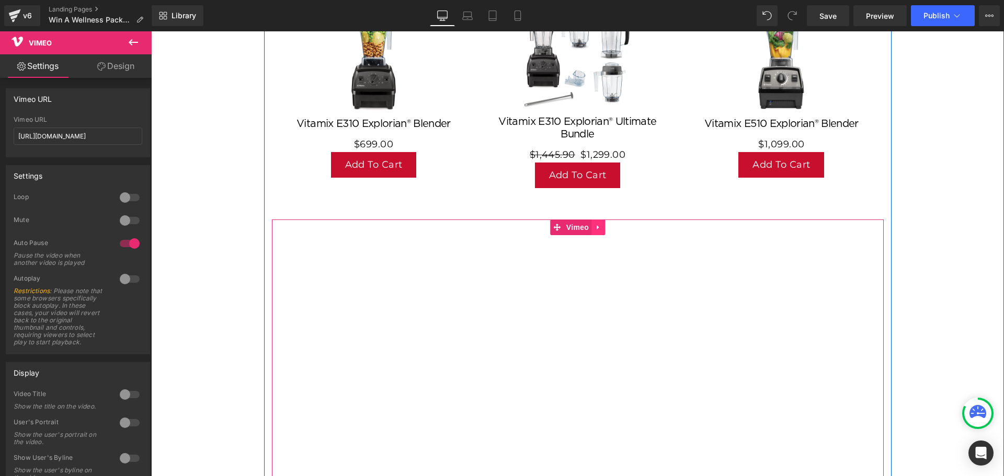
click at [596, 226] on icon at bounding box center [597, 227] width 2 height 5
click at [601, 224] on icon at bounding box center [604, 228] width 7 height 8
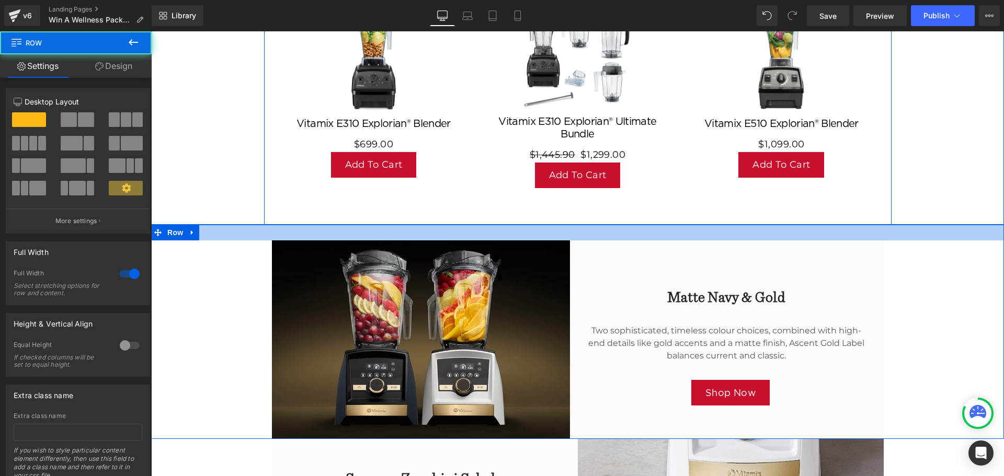
click at [502, 229] on div at bounding box center [577, 233] width 852 height 16
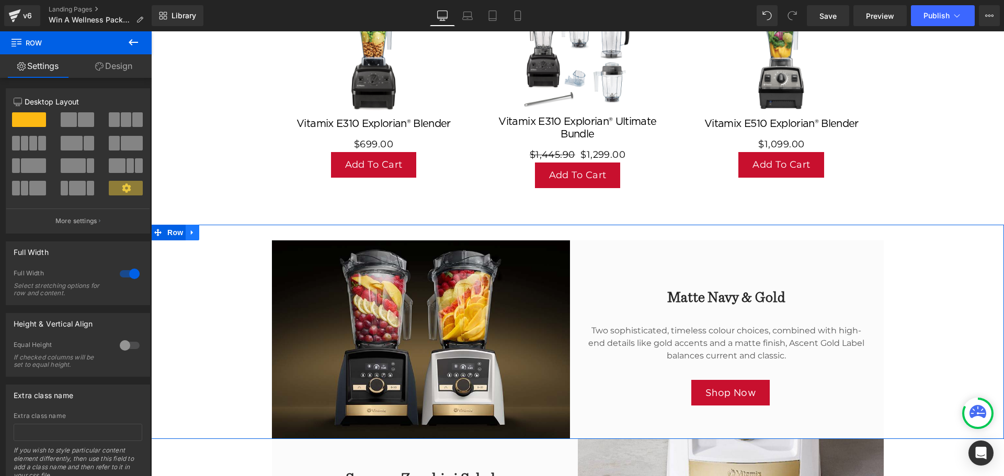
click at [191, 230] on icon at bounding box center [192, 232] width 2 height 5
click at [216, 229] on icon at bounding box center [219, 233] width 7 height 8
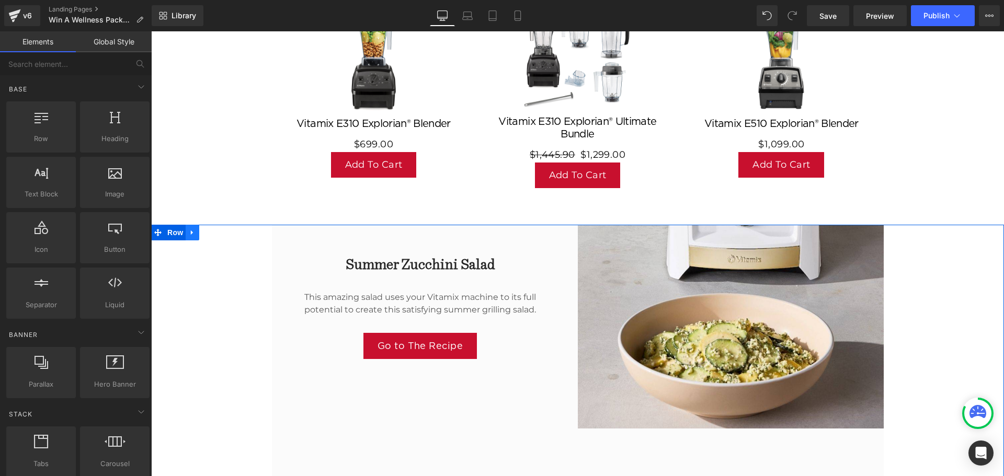
click at [189, 229] on icon at bounding box center [192, 233] width 7 height 8
click at [216, 230] on icon at bounding box center [219, 233] width 7 height 8
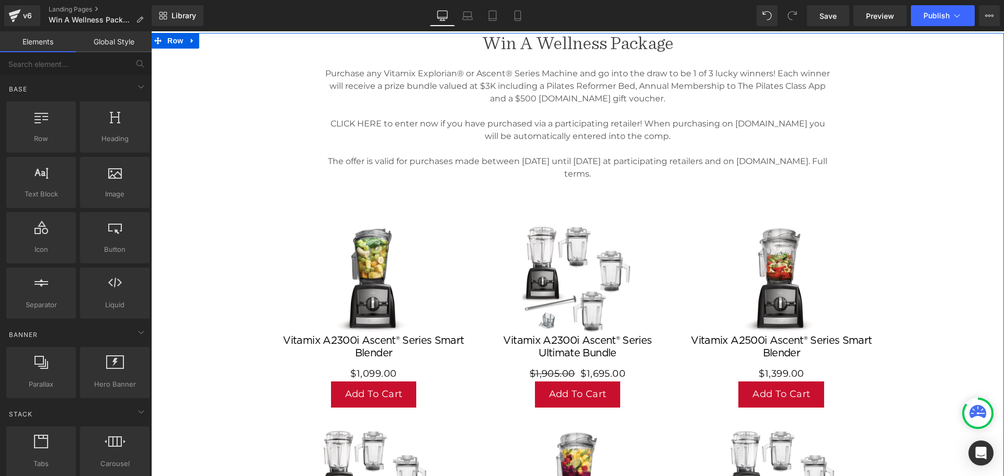
scroll to position [0, 0]
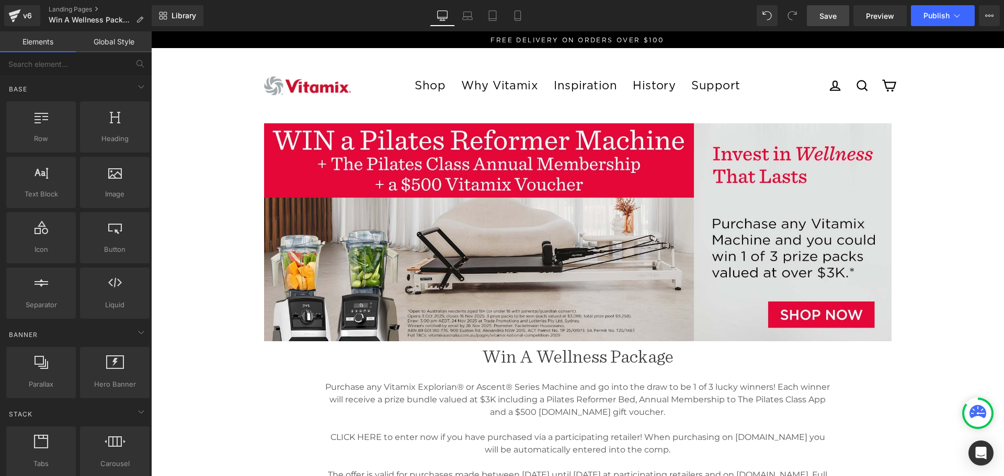
click at [843, 13] on link "Save" at bounding box center [827, 15] width 42 height 21
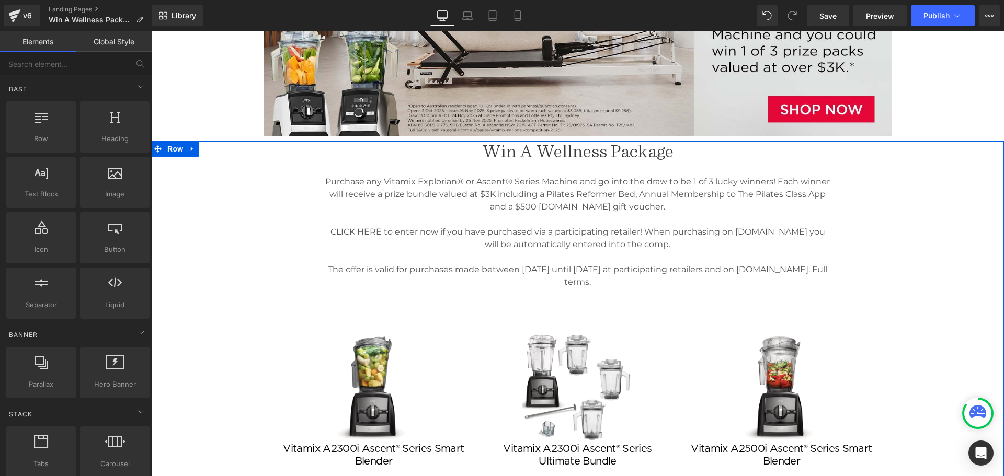
scroll to position [209, 0]
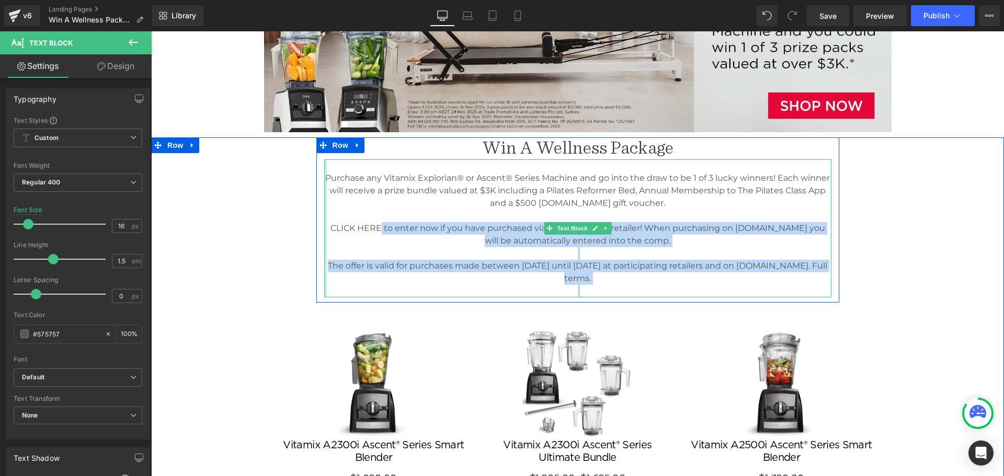
drag, startPoint x: 372, startPoint y: 228, endPoint x: 320, endPoint y: 228, distance: 51.7
click at [324, 228] on div "Purchase any Vitamix Explorian® or Ascent® Series Machine and go into the draw …" at bounding box center [577, 228] width 507 height 138
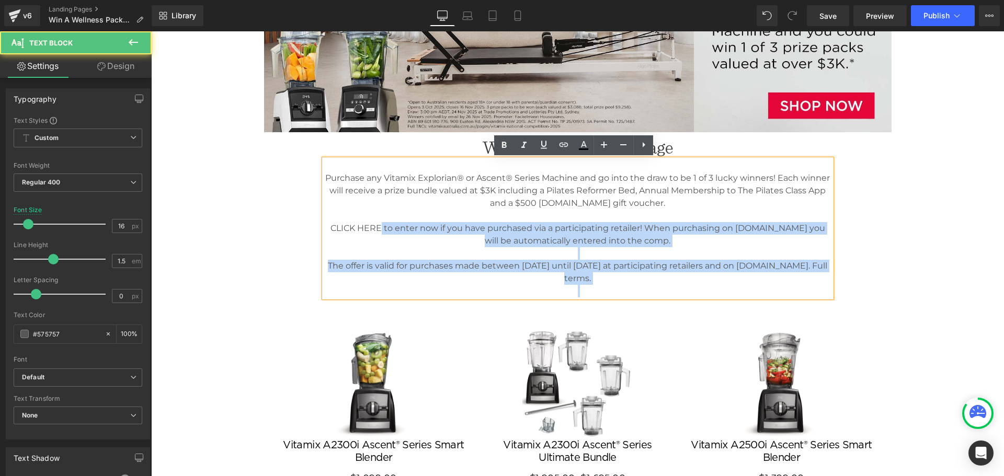
click at [396, 244] on p "CLICK HERE to enter now if you have purchased via a participating retailer! Whe…" at bounding box center [577, 234] width 507 height 25
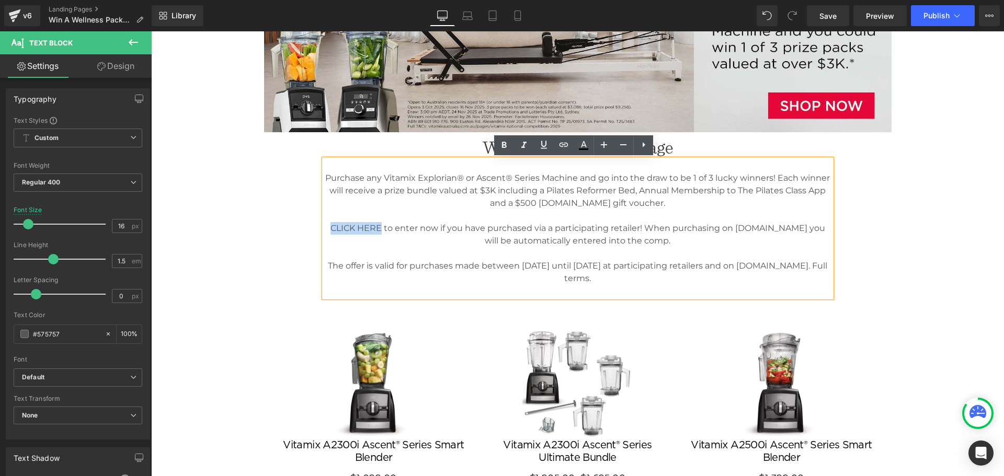
drag, startPoint x: 372, startPoint y: 228, endPoint x: 322, endPoint y: 227, distance: 49.1
click at [324, 227] on p "CLICK HERE to enter now if you have purchased via a participating retailer! Whe…" at bounding box center [577, 234] width 507 height 25
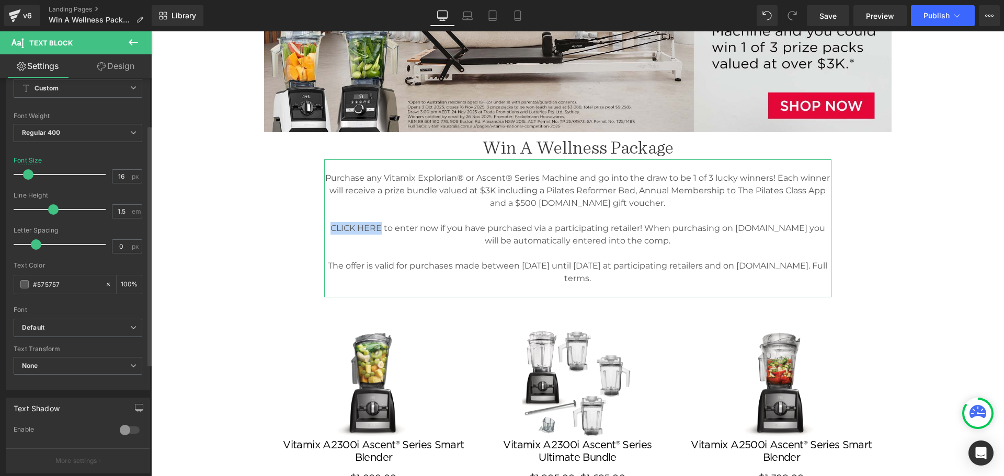
scroll to position [105, 0]
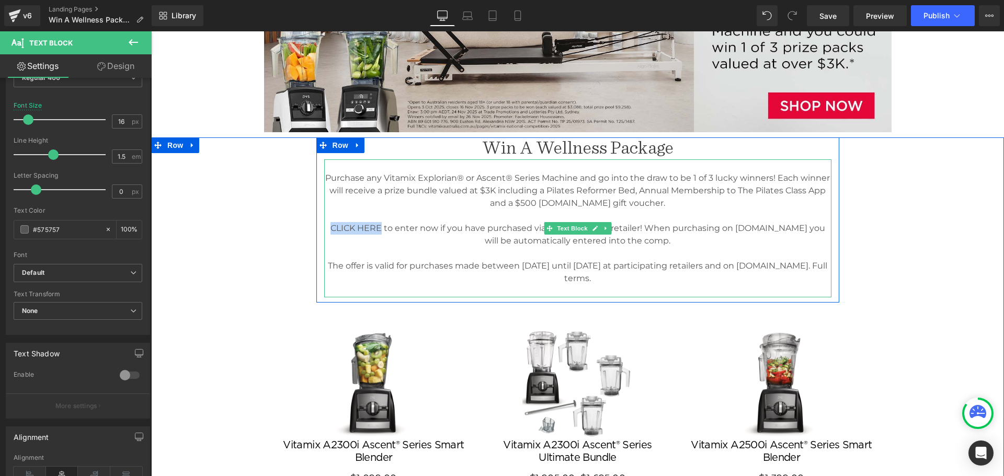
click at [362, 227] on p "CLICK HERE to enter now if you have purchased via a participating retailer! Whe…" at bounding box center [577, 234] width 507 height 25
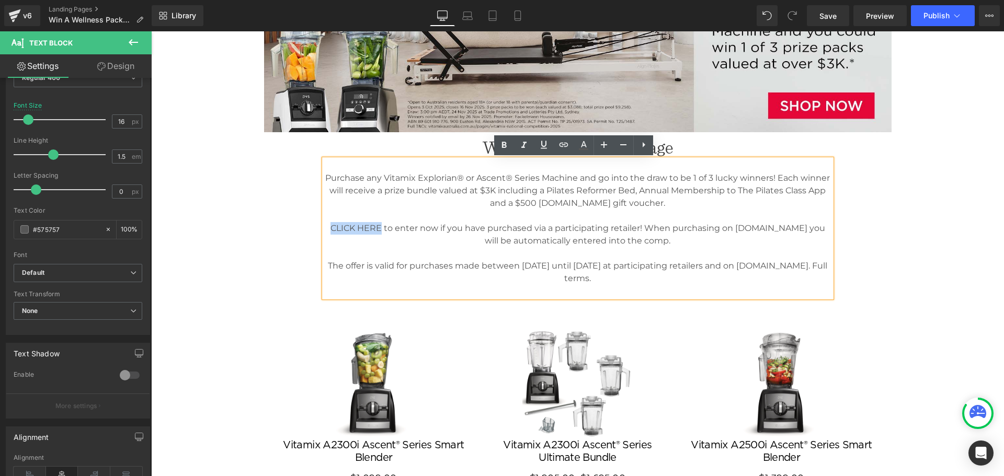
drag, startPoint x: 374, startPoint y: 227, endPoint x: 324, endPoint y: 226, distance: 50.7
click at [324, 226] on p "CLICK HERE to enter now if you have purchased via a participating retailer! Whe…" at bounding box center [577, 234] width 507 height 25
click at [561, 142] on icon at bounding box center [563, 145] width 13 height 13
click at [549, 239] on input "text" at bounding box center [601, 238] width 161 height 26
paste input "https://www.vitamixaustralia.com.au/pages/vitamix-national-competition-2025"
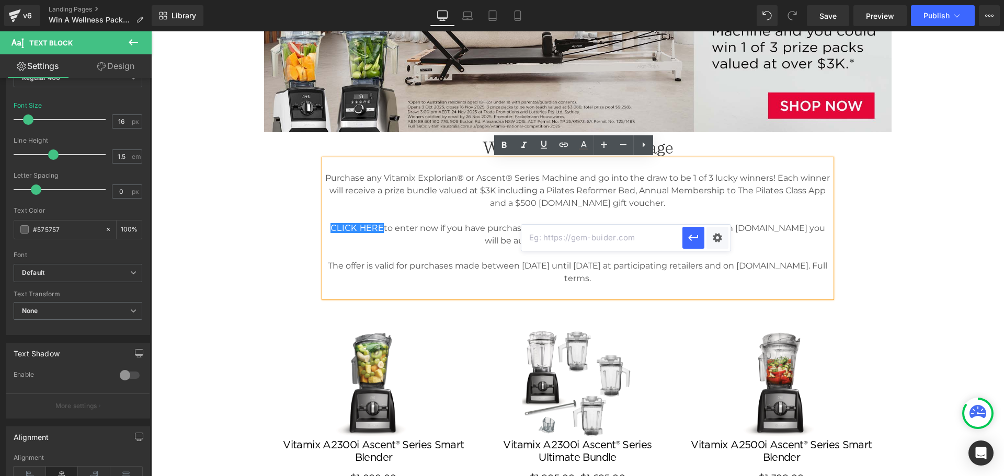
type input "https://www.vitamixaustralia.com.au/pages/vitamix-national-competition-2025"
click at [722, 0] on div "Text Color Highlight Color #333333 Edit or remove link: Edit - Unlink - Cancel …" at bounding box center [502, 0] width 1004 height 0
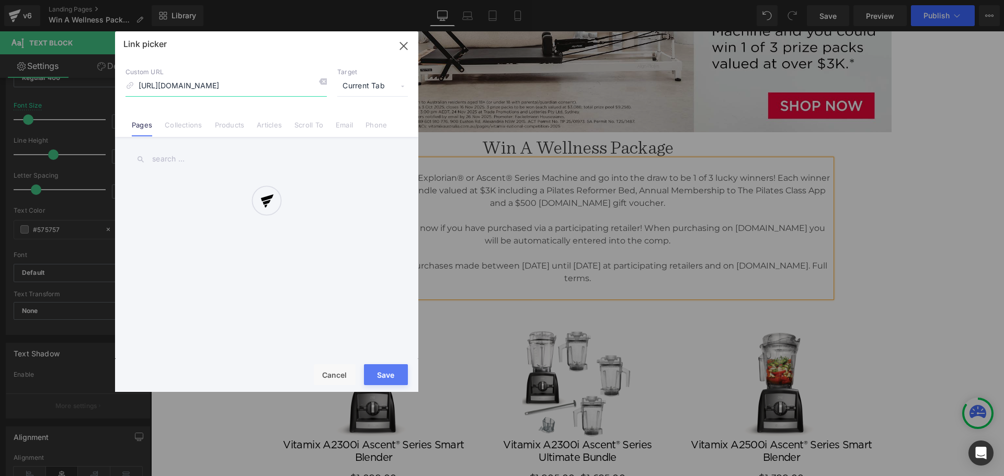
scroll to position [0, 90]
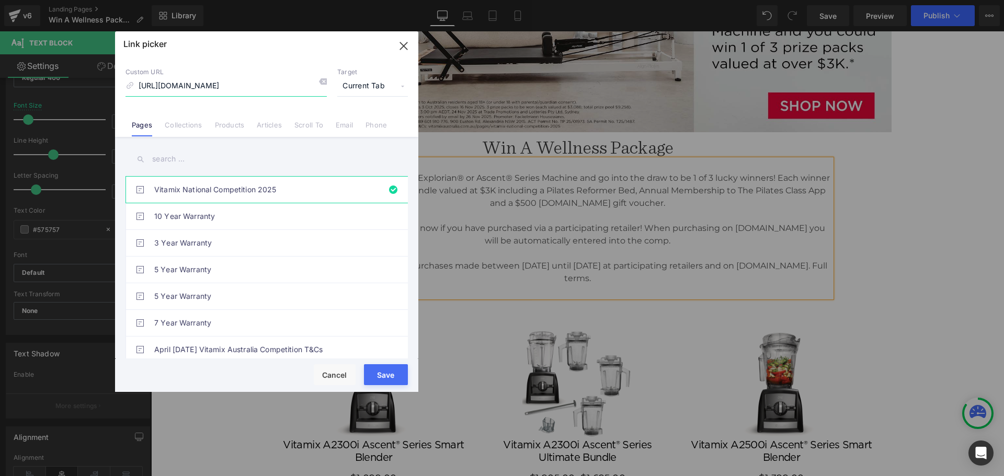
drag, startPoint x: 195, startPoint y: 83, endPoint x: 336, endPoint y: 88, distance: 140.7
click at [336, 88] on div "Custom URL https://www.vitamixaustralia.com.au/pages/vitamix-national-competiti…" at bounding box center [266, 82] width 282 height 28
click at [400, 87] on span "Current Tab" at bounding box center [372, 86] width 71 height 20
click at [355, 125] on li "New Tab" at bounding box center [372, 123] width 81 height 18
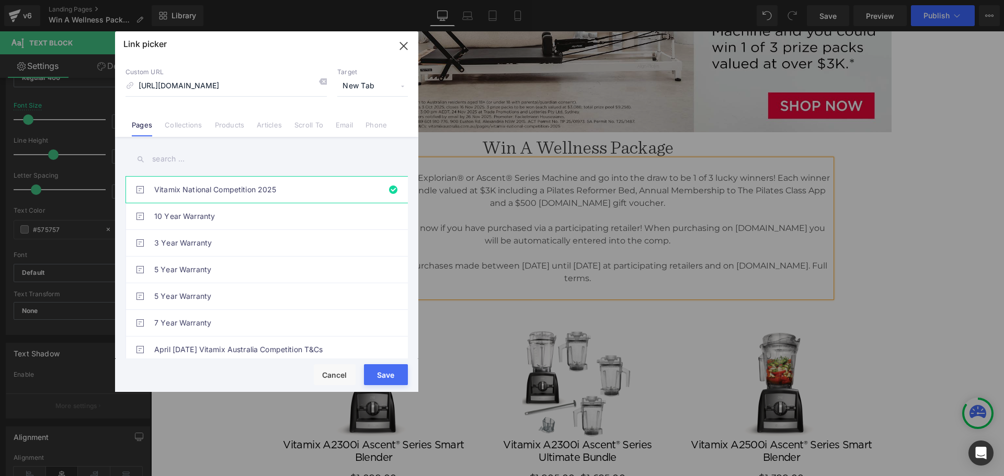
click at [387, 375] on button "Save" at bounding box center [386, 374] width 44 height 21
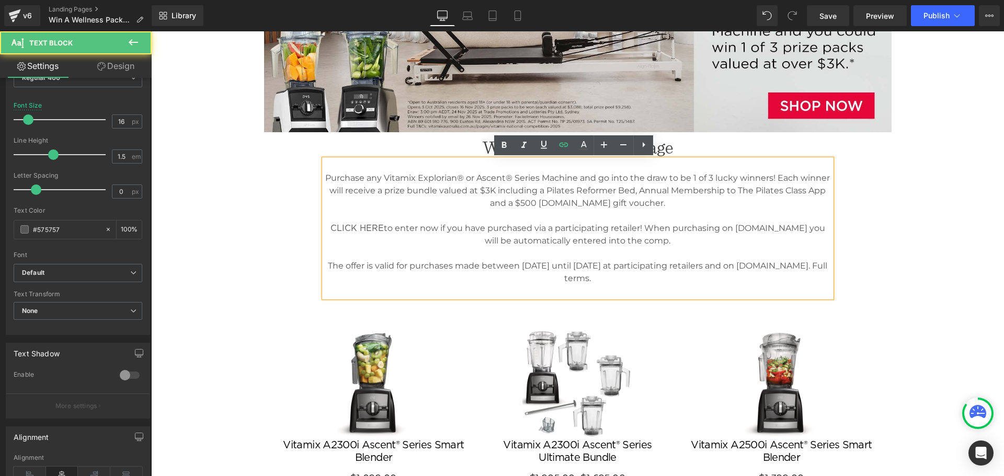
drag, startPoint x: 688, startPoint y: 278, endPoint x: 649, endPoint y: 276, distance: 38.7
click at [649, 276] on p "The offer is valid for purchases made between Friday 3rd October until Sunday 1…" at bounding box center [577, 272] width 507 height 25
click at [562, 143] on icon at bounding box center [563, 145] width 9 height 4
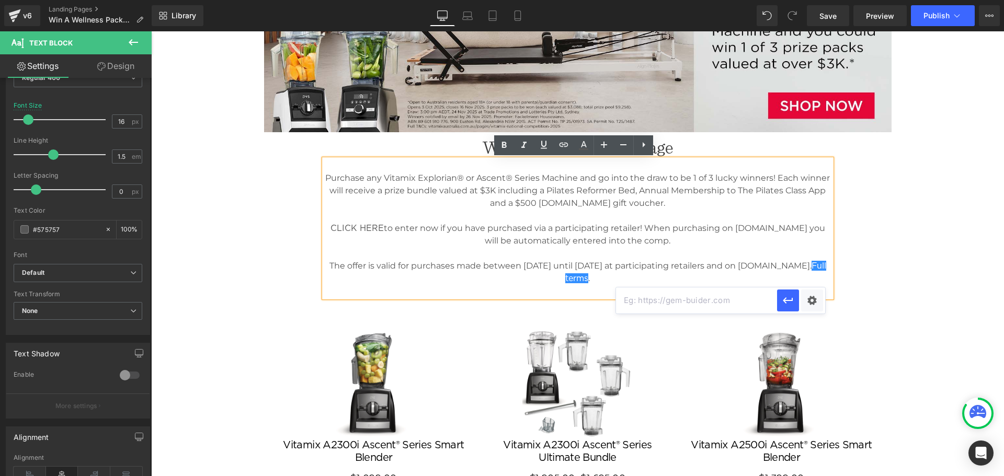
click at [668, 306] on input "text" at bounding box center [696, 300] width 161 height 26
paste input "https://cdn.shopify.com/s/files/1/0480/9398/6974/files/vitamix-reformer-competi…"
type input "https://cdn.shopify.com/s/files/1/0480/9398/6974/files/vitamix-reformer-competi…"
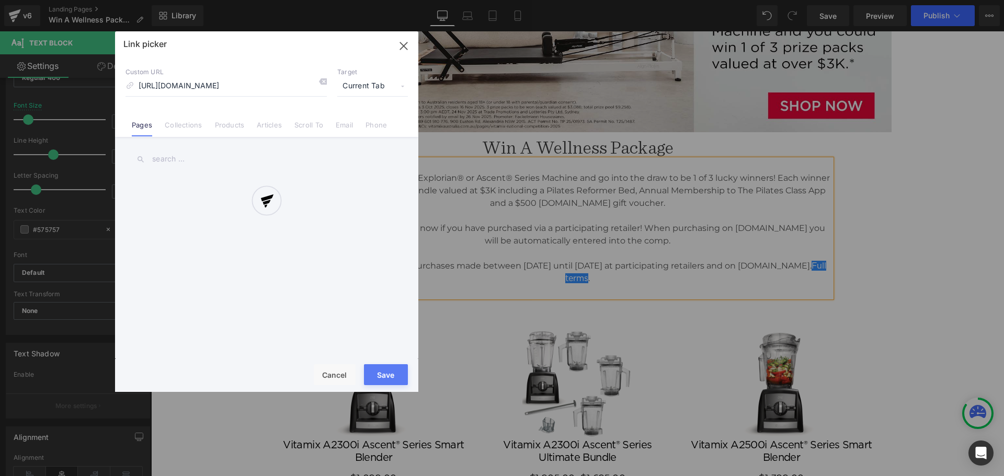
click at [809, 0] on div "Text Color Highlight Color #333333 Edit or remove link: Edit - Unlink - Cancel …" at bounding box center [502, 0] width 1004 height 0
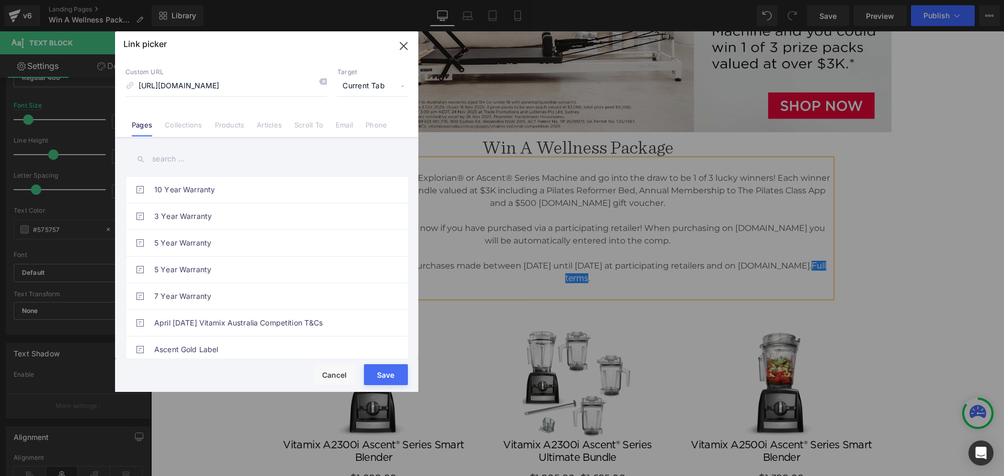
scroll to position [0, 0]
click at [376, 85] on span "Current Tab" at bounding box center [372, 86] width 71 height 20
click at [364, 120] on li "New Tab" at bounding box center [372, 123] width 81 height 18
click at [389, 373] on button "Save" at bounding box center [386, 374] width 44 height 21
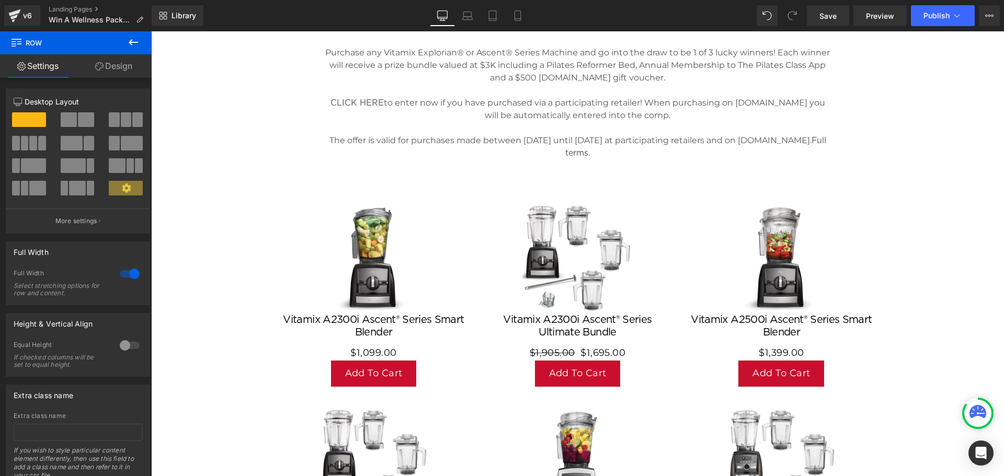
scroll to position [157, 0]
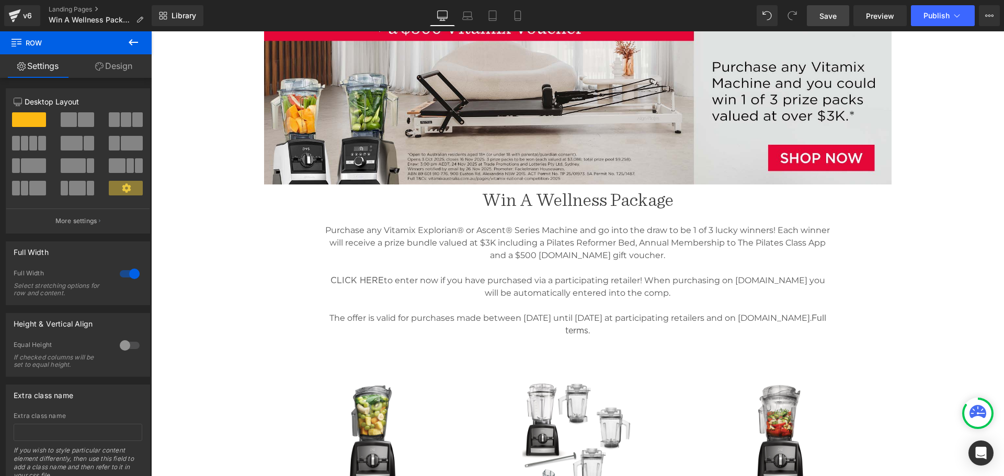
click at [827, 19] on span "Save" at bounding box center [827, 15] width 17 height 11
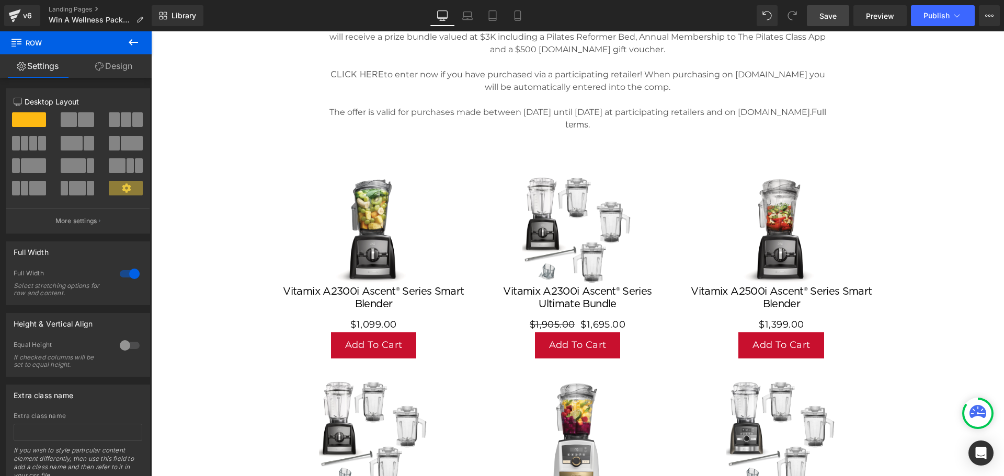
scroll to position [366, 0]
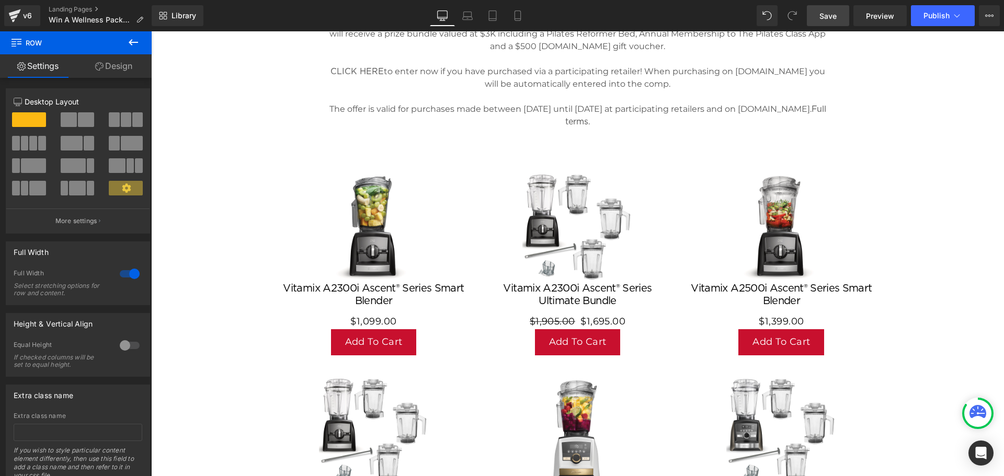
click at [826, 17] on span "Save" at bounding box center [827, 15] width 17 height 11
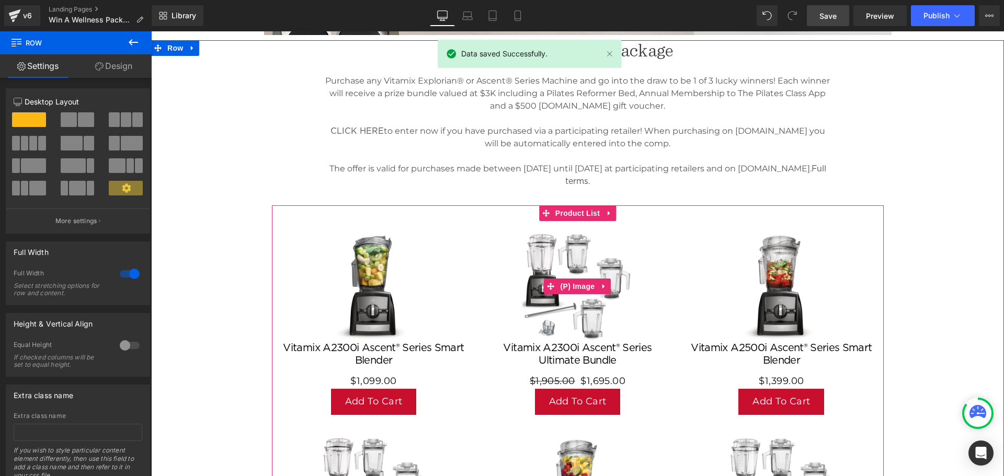
scroll to position [261, 0]
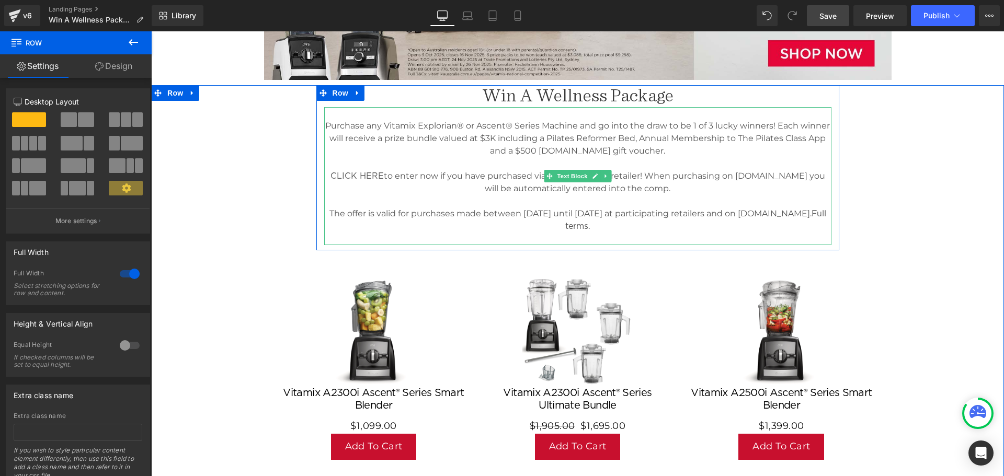
click at [475, 138] on p "Purchase any Vitamix Explorian® or Ascent® Series Machine and go into the draw …" at bounding box center [577, 139] width 507 height 38
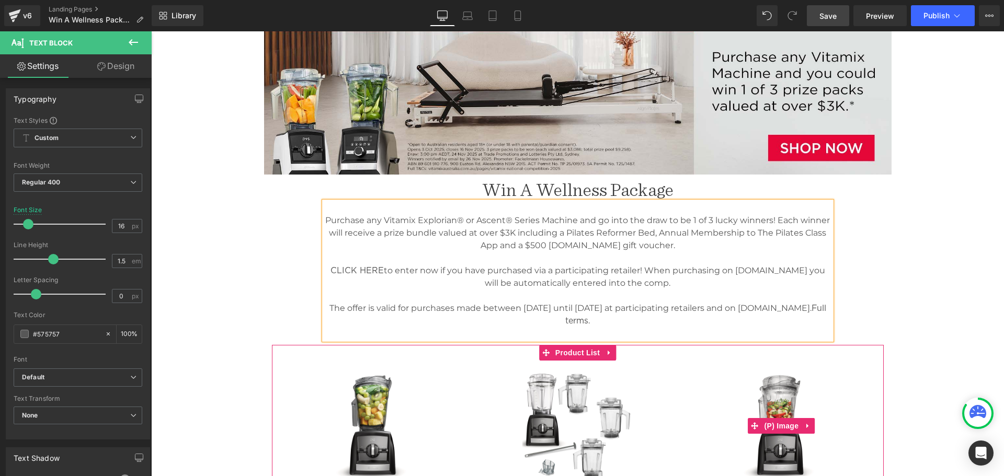
scroll to position [0, 0]
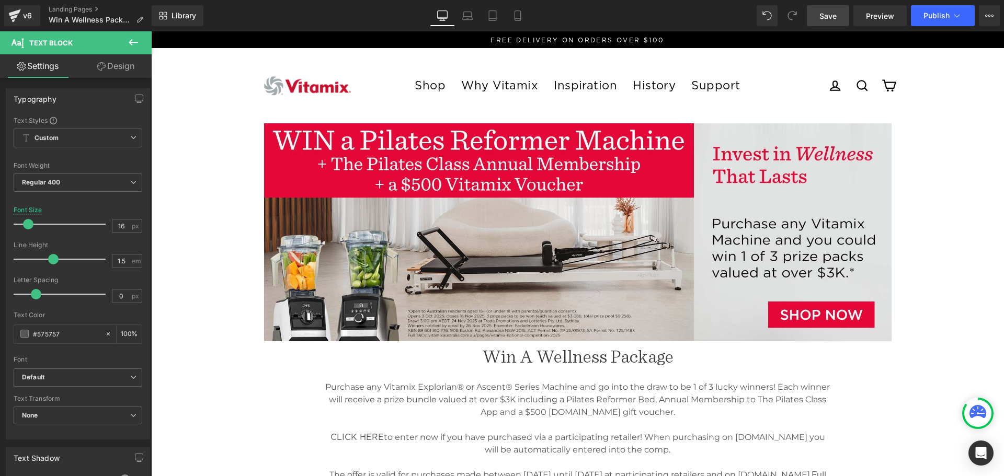
click at [829, 10] on span "Save" at bounding box center [827, 15] width 17 height 11
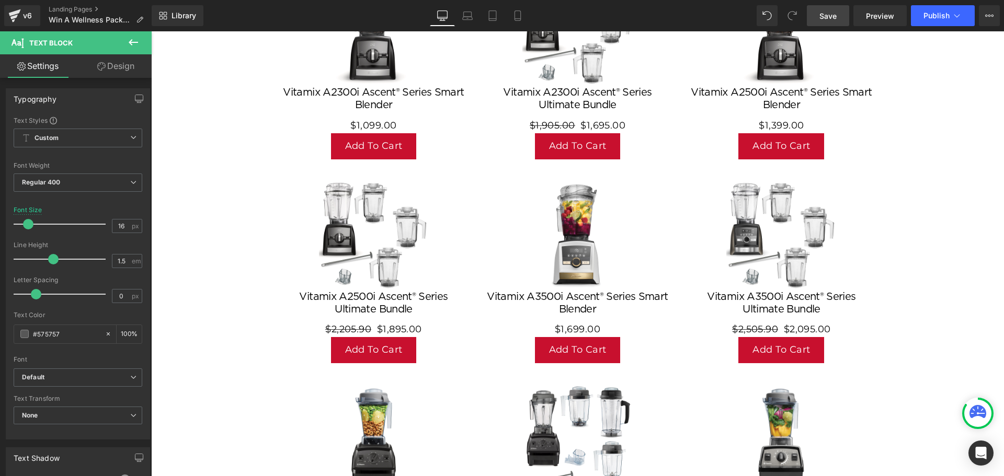
scroll to position [418, 0]
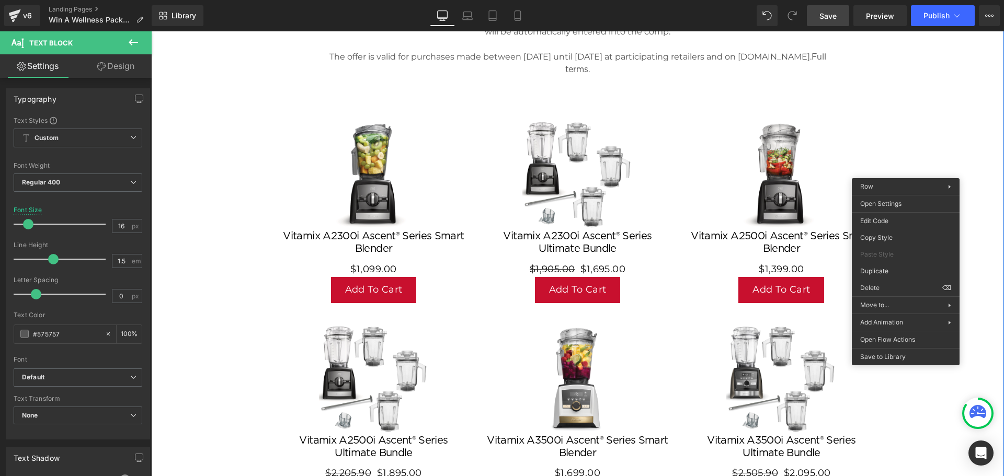
click at [903, 113] on div "Win A Wellness Package Heading Purchase any Vitamix Explorian® or Ascent® Serie…" at bounding box center [577, 337] width 852 height 819
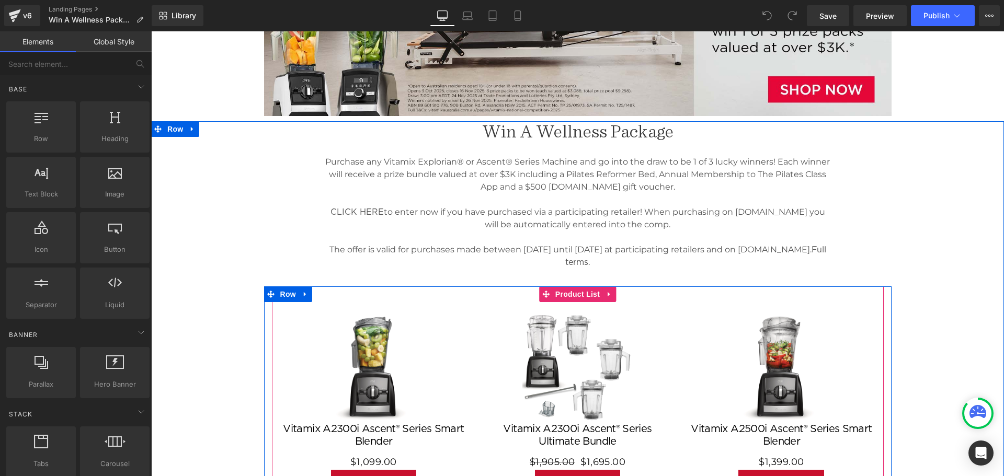
scroll to position [314, 0]
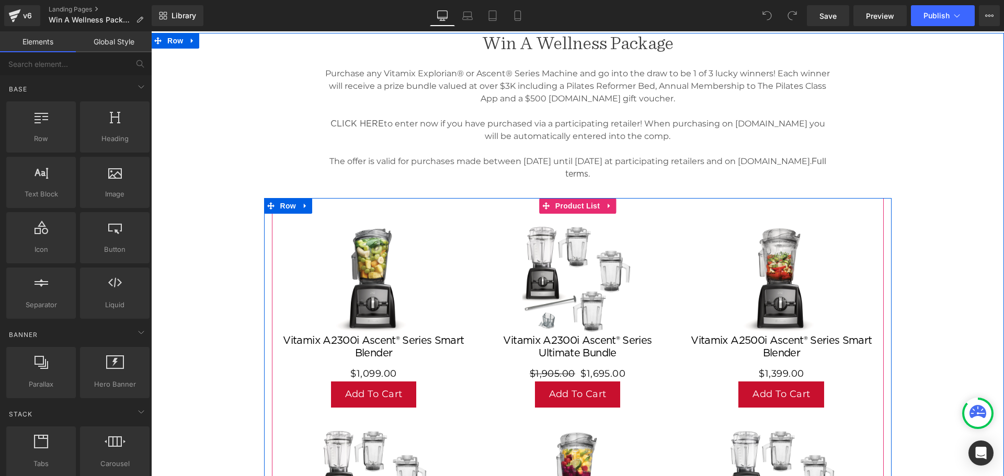
click at [544, 318] on img at bounding box center [577, 279] width 110 height 110
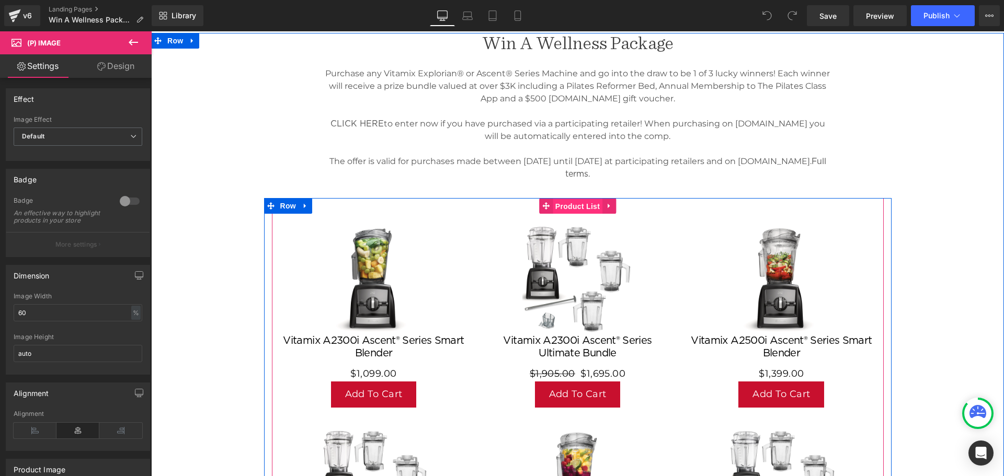
click at [563, 205] on span "Product List" at bounding box center [577, 207] width 50 height 16
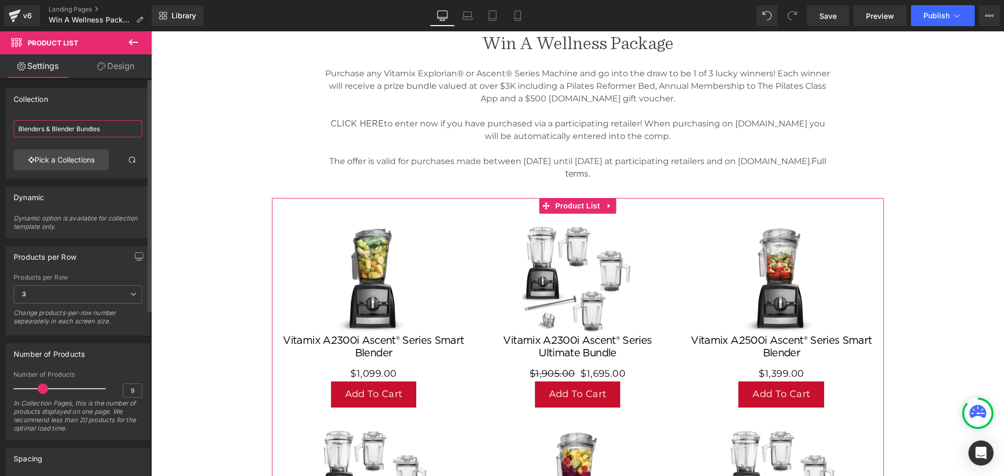
click at [119, 133] on input "Blenders & Blender Bundles" at bounding box center [78, 128] width 129 height 17
click at [88, 164] on link "Pick a Collections" at bounding box center [61, 159] width 95 height 21
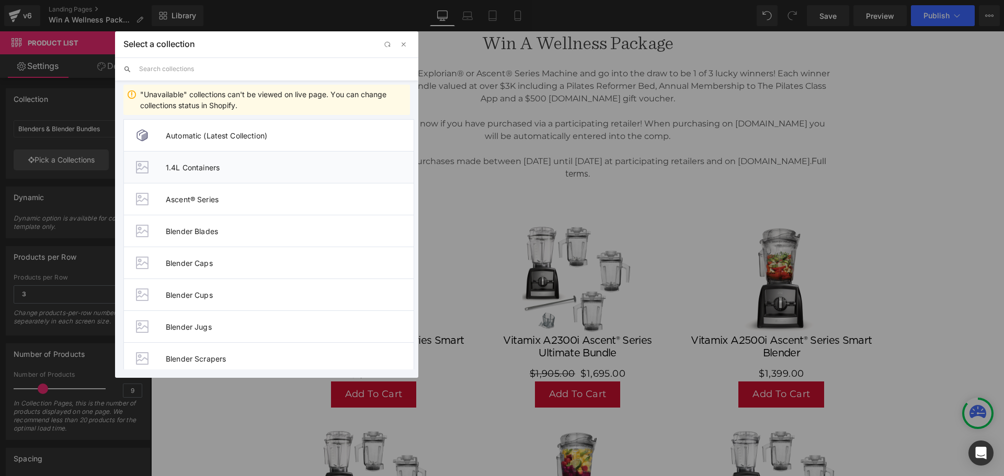
click at [206, 168] on span "1.4L Containers" at bounding box center [290, 167] width 248 height 9
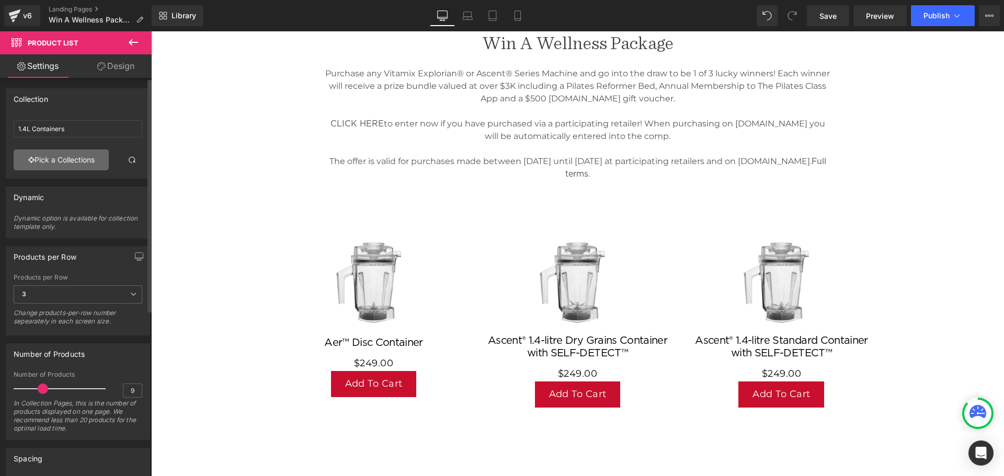
click at [65, 158] on link "Pick a Collections" at bounding box center [61, 159] width 95 height 21
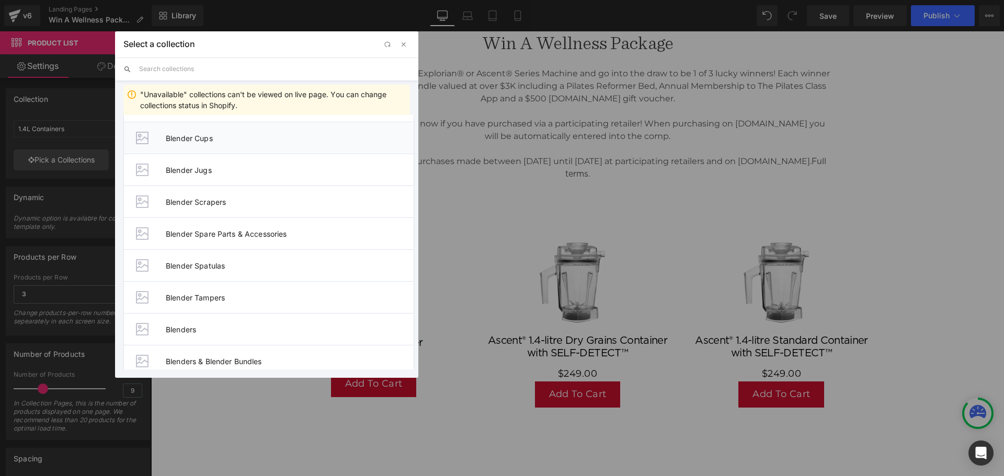
scroll to position [209, 0]
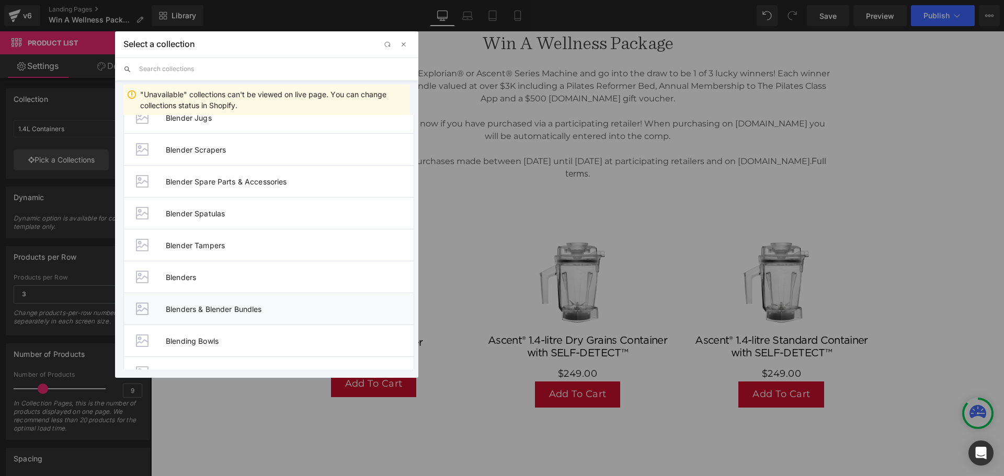
click at [222, 307] on span "Blenders & Blender Bundles" at bounding box center [290, 309] width 248 height 9
type input "Blenders & Blender Bundles"
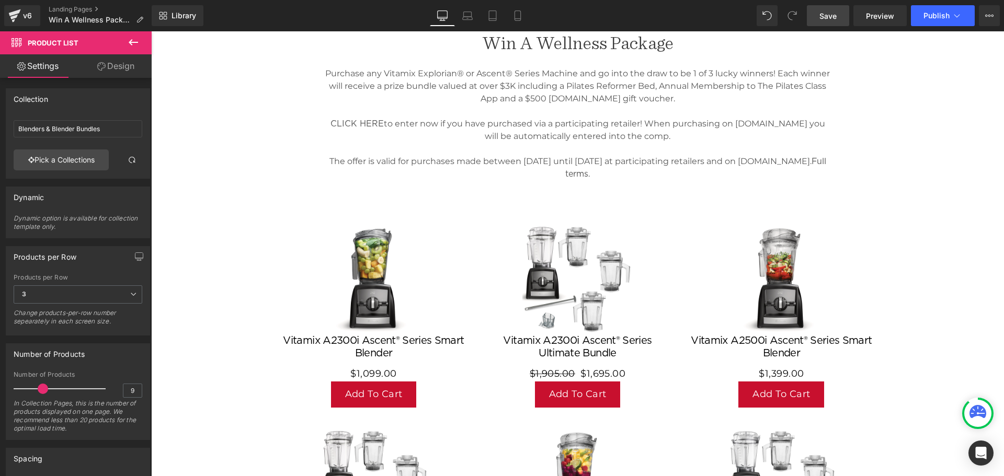
click at [823, 15] on span "Save" at bounding box center [827, 15] width 17 height 11
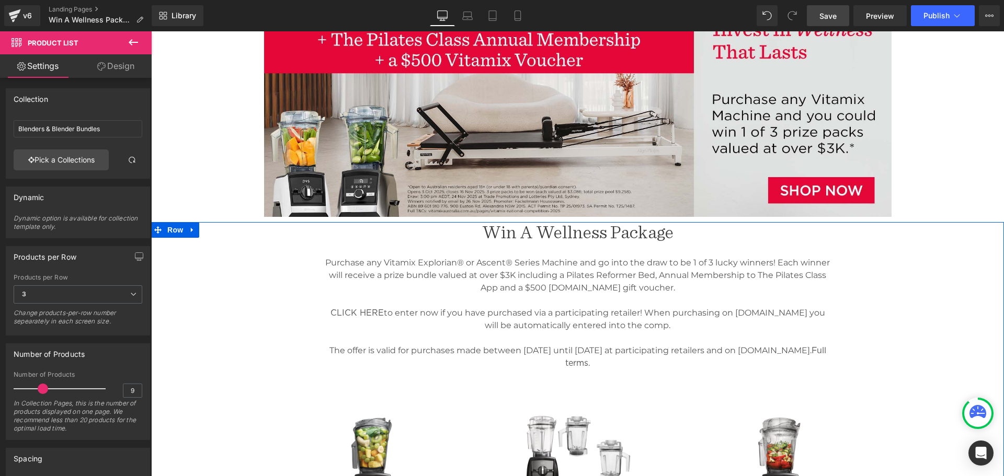
scroll to position [0, 0]
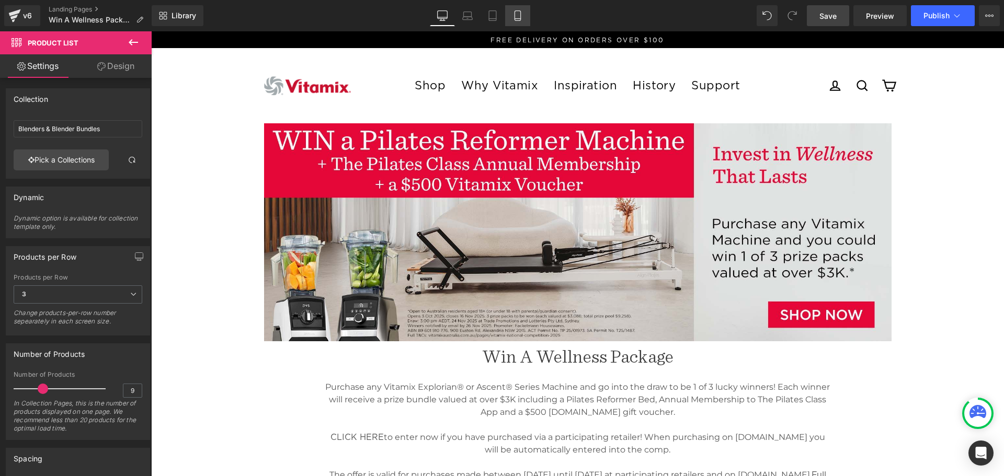
click at [517, 16] on icon at bounding box center [517, 15] width 10 height 10
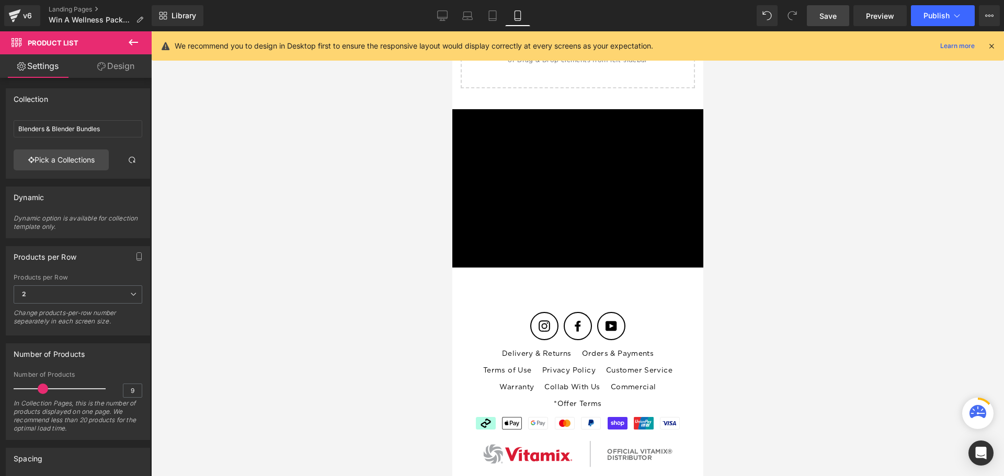
scroll to position [1202, 0]
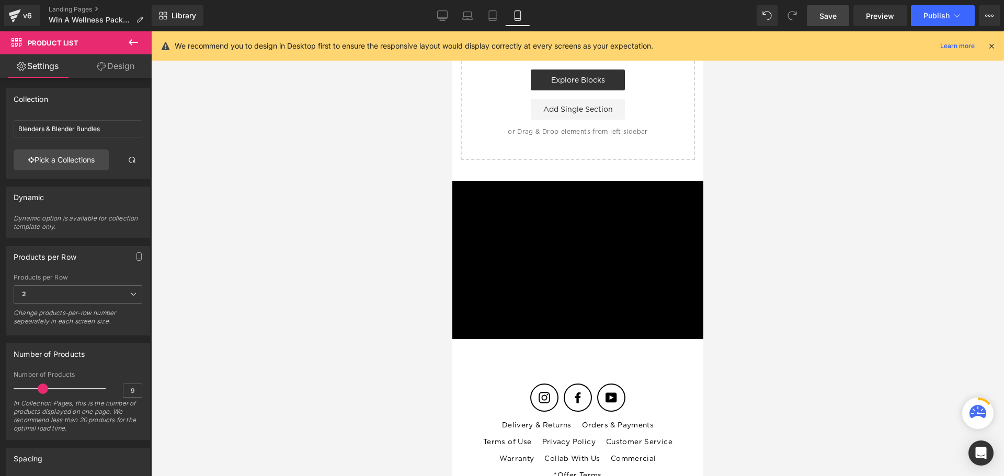
click at [627, 266] on div "Newsletter Sign-up Sign up for promotions, recipes, tips & more! Enter your ema…" at bounding box center [577, 260] width 251 height 75
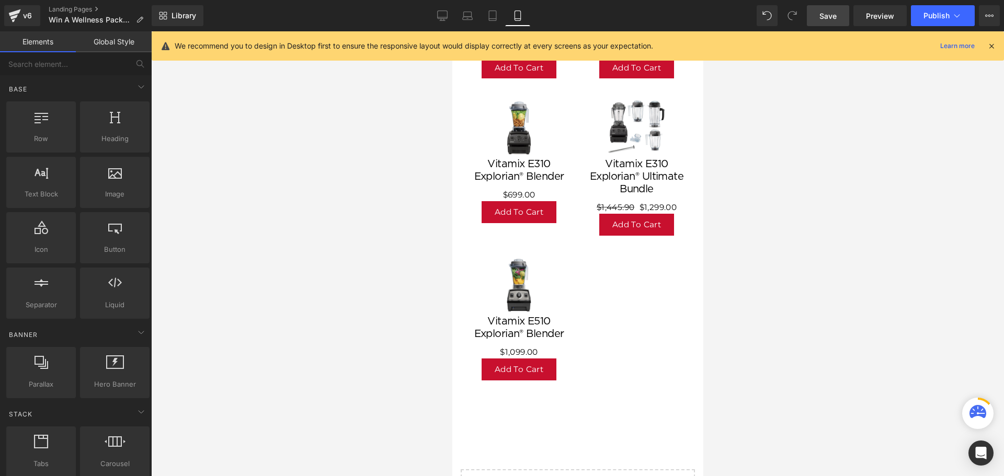
scroll to position [732, 0]
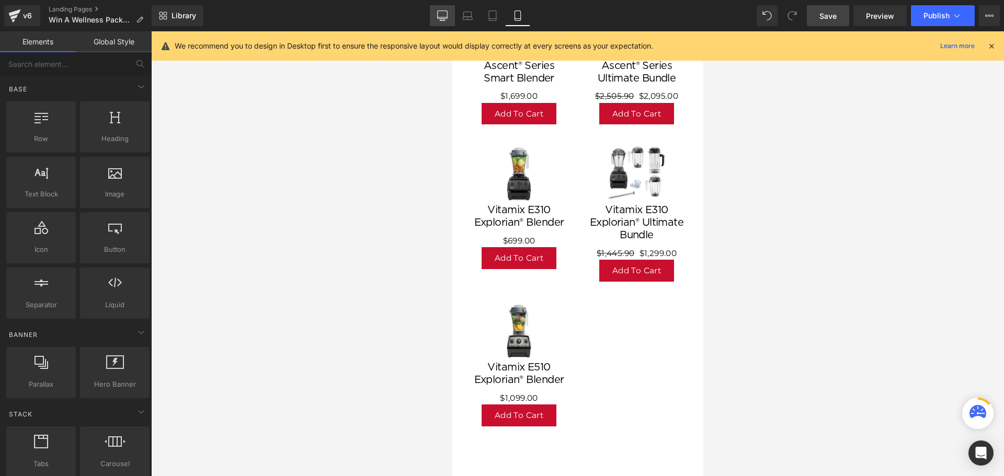
click at [441, 18] on icon at bounding box center [442, 15] width 10 height 10
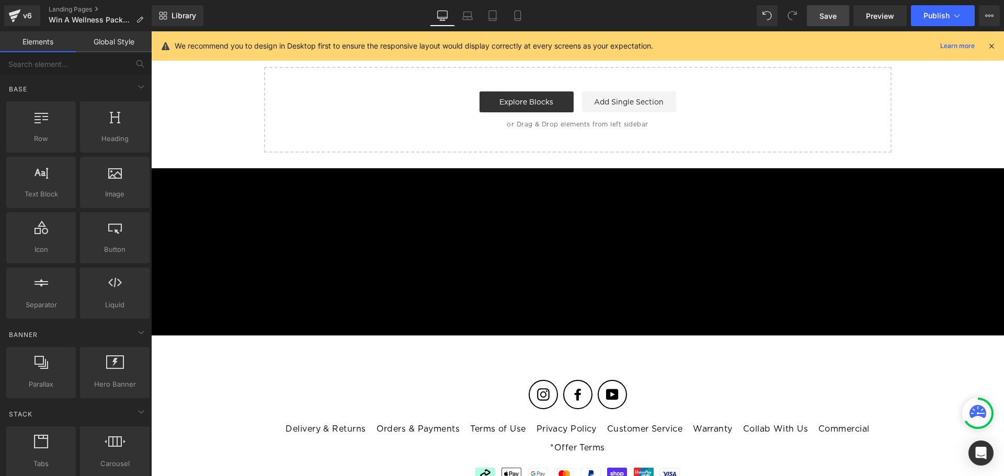
scroll to position [1072, 0]
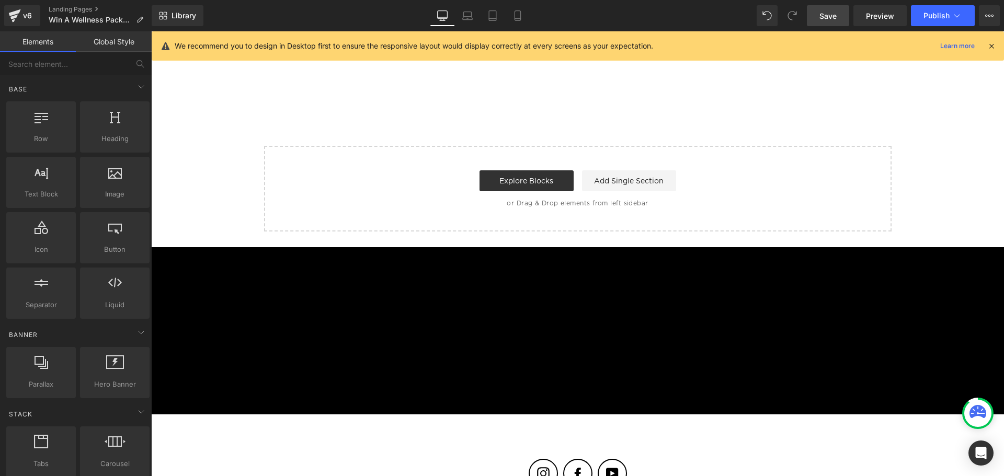
click at [462, 300] on h2 "Newsletter Sign-up" at bounding box center [577, 309] width 470 height 25
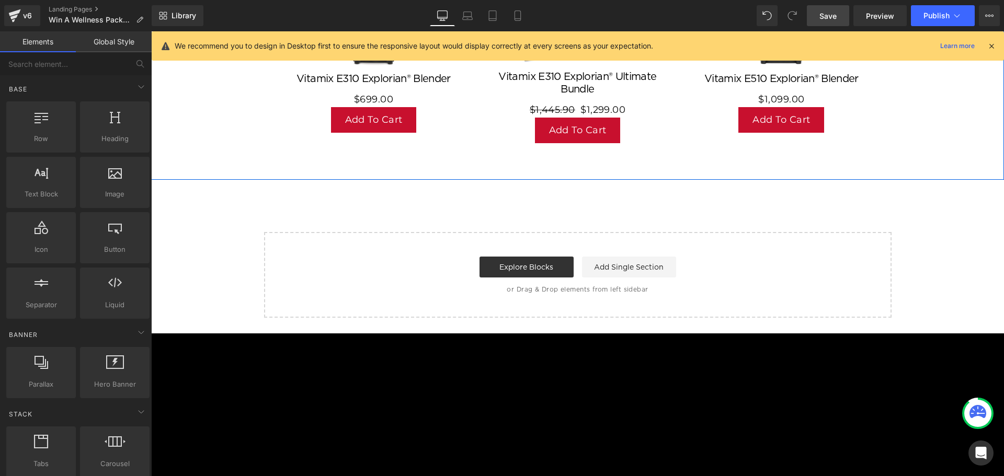
scroll to position [1124, 0]
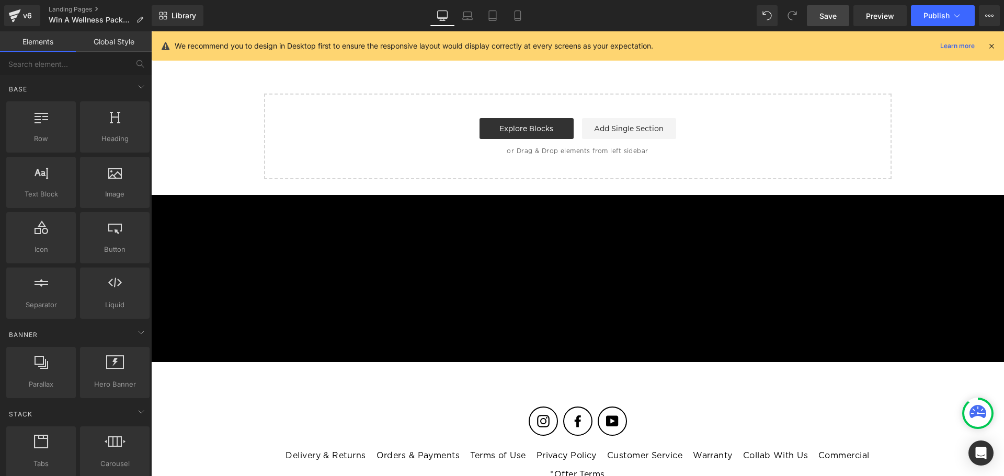
click at [719, 280] on p "Sign up for promotions, recipes, tips & more!" at bounding box center [577, 287] width 470 height 14
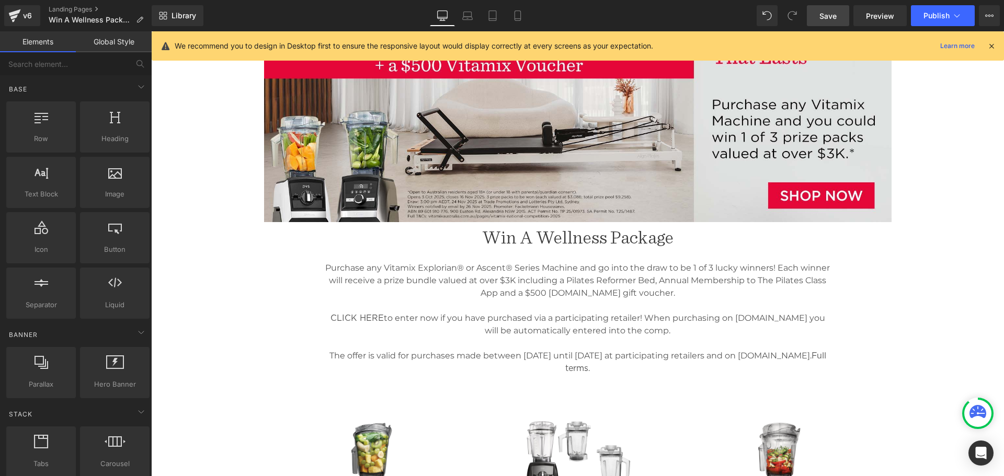
scroll to position [0, 0]
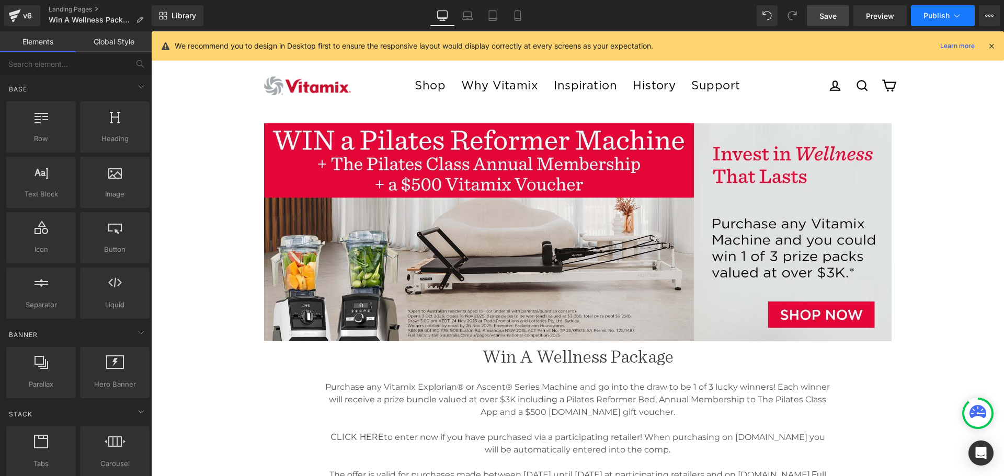
click at [948, 15] on span "Publish" at bounding box center [936, 15] width 26 height 8
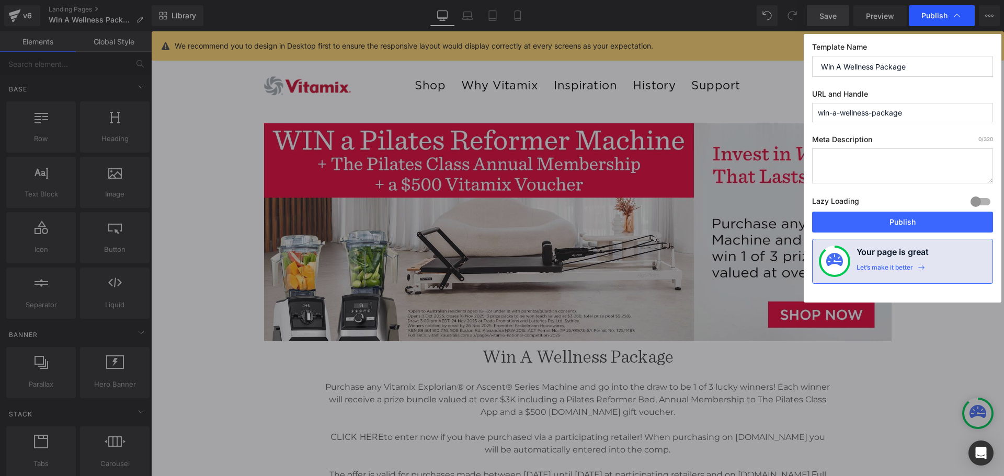
click at [945, 15] on span "Publish" at bounding box center [934, 15] width 26 height 9
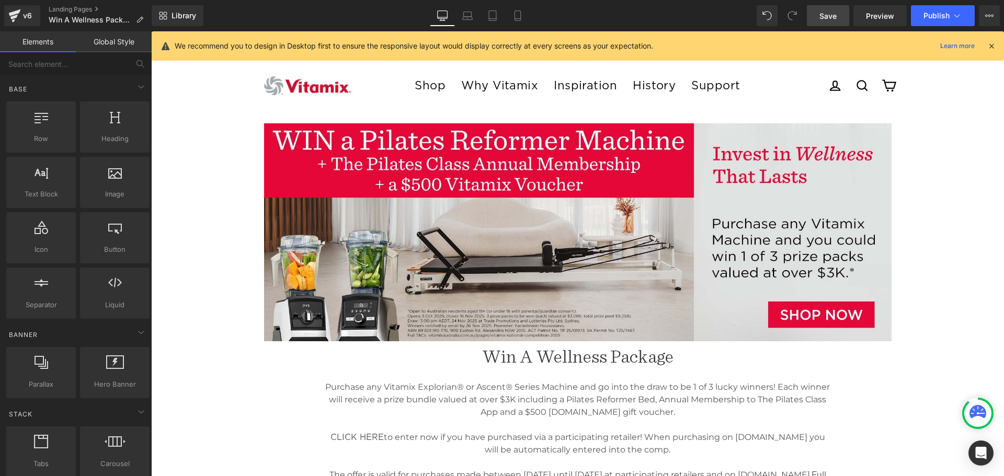
drag, startPoint x: 995, startPoint y: 47, endPoint x: 844, endPoint y: 15, distance: 154.4
click at [995, 47] on icon at bounding box center [990, 45] width 9 height 9
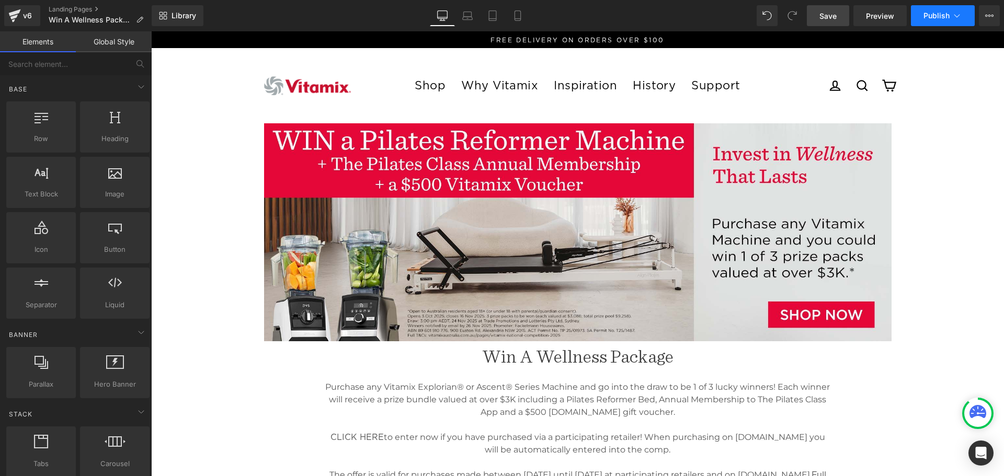
click at [942, 14] on span "Publish" at bounding box center [936, 15] width 26 height 8
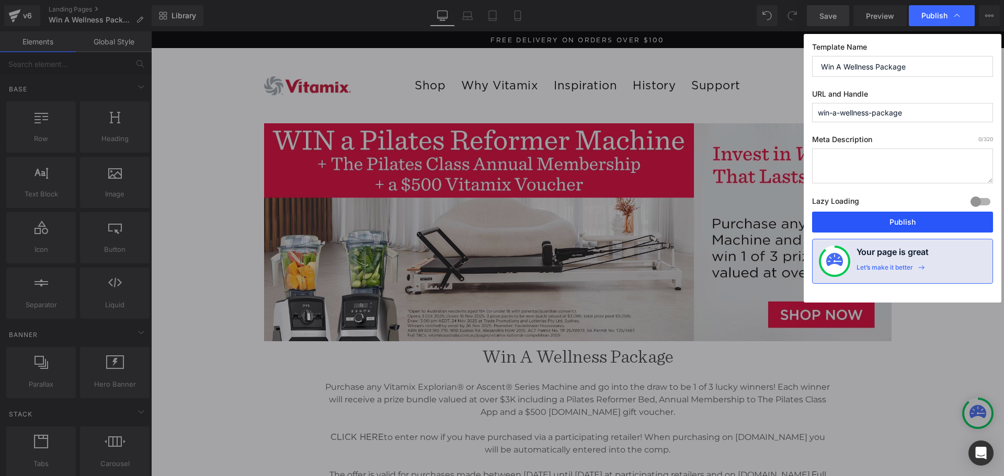
click at [913, 221] on button "Publish" at bounding box center [902, 222] width 181 height 21
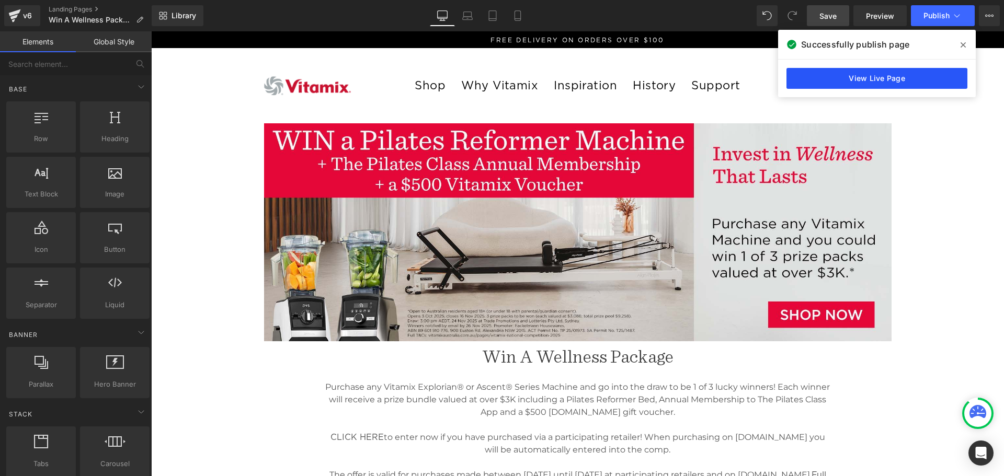
click at [867, 81] on link "View Live Page" at bounding box center [876, 78] width 181 height 21
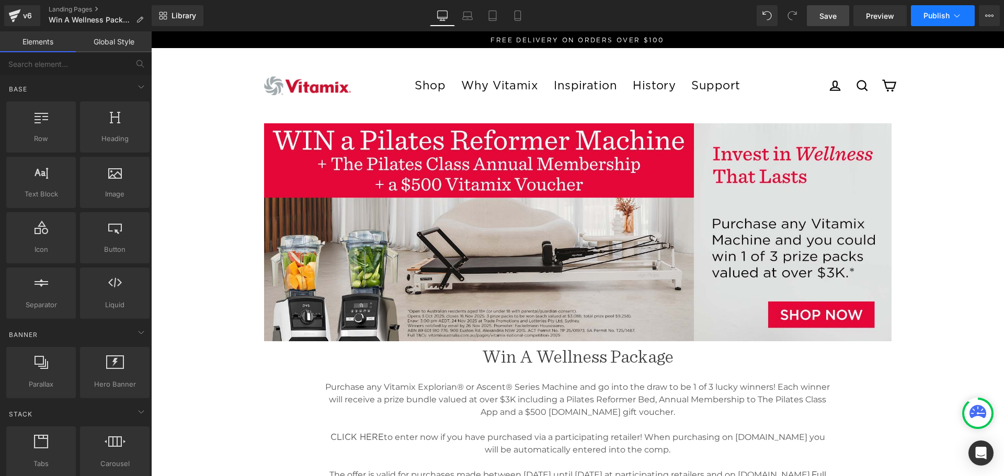
click at [929, 13] on span "Publish" at bounding box center [936, 15] width 26 height 8
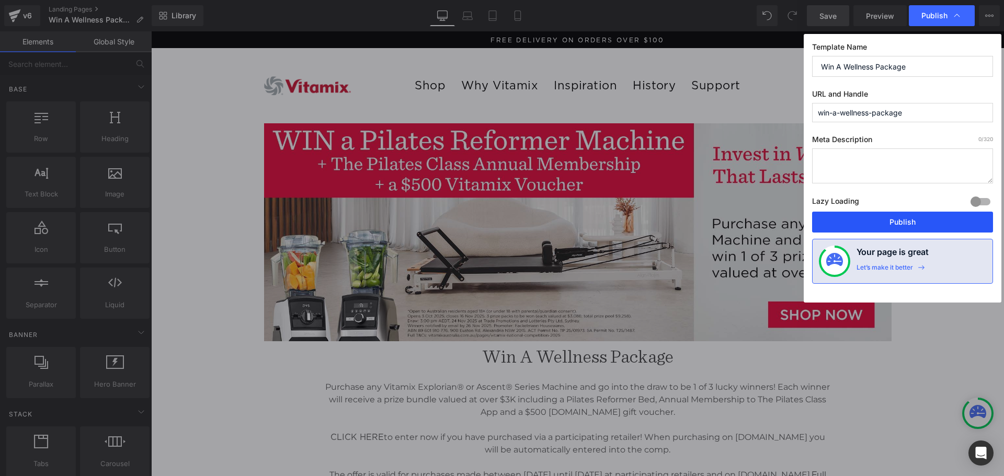
click at [873, 219] on button "Publish" at bounding box center [902, 222] width 181 height 21
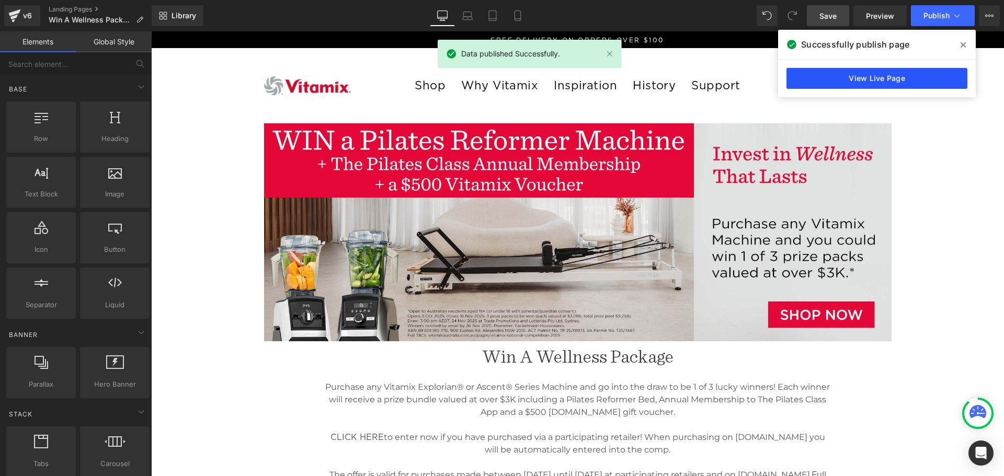
click at [905, 82] on link "View Live Page" at bounding box center [876, 78] width 181 height 21
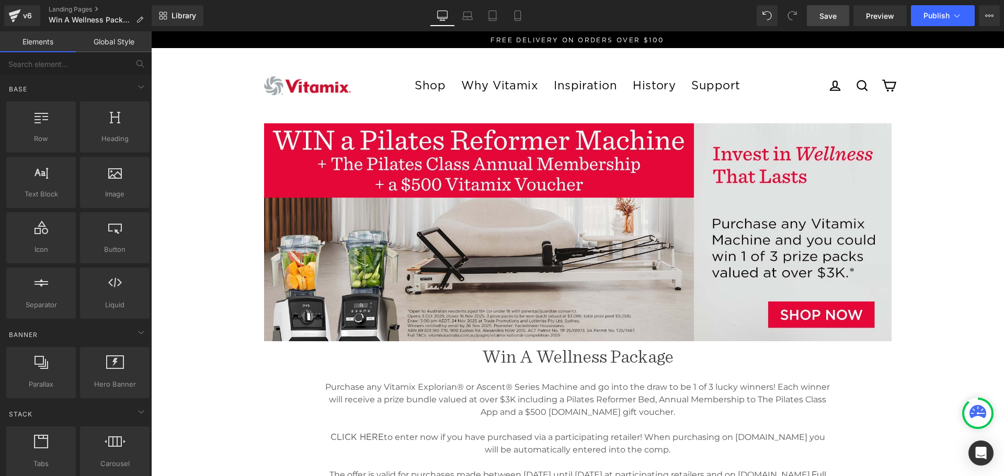
click at [961, 111] on header "Shop All Blenders Smart System Blenders Classic Blenders All Accessories Smart …" at bounding box center [577, 85] width 852 height 75
click at [957, 15] on icon at bounding box center [956, 15] width 10 height 10
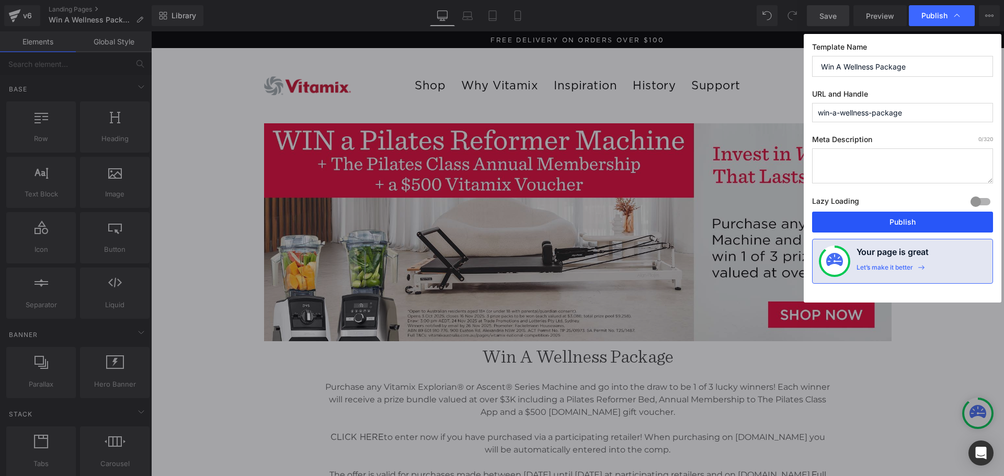
click at [895, 227] on button "Publish" at bounding box center [902, 222] width 181 height 21
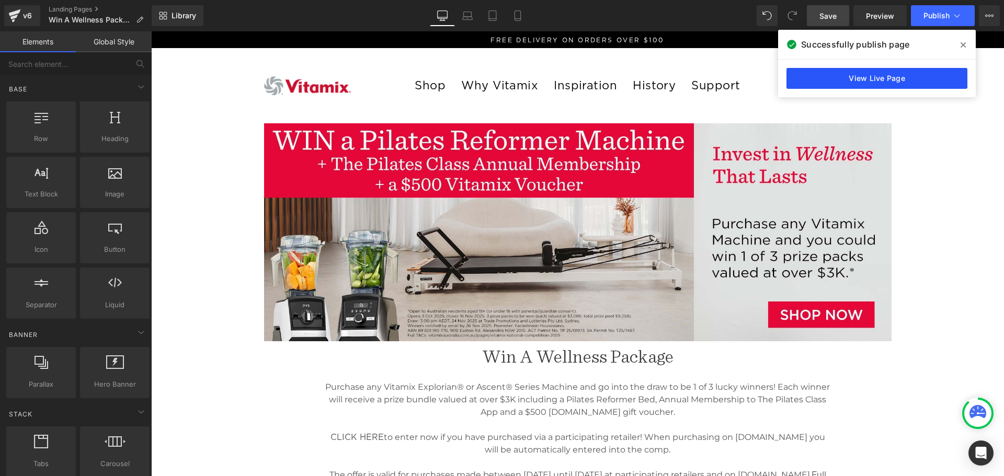
click at [869, 74] on link "View Live Page" at bounding box center [876, 78] width 181 height 21
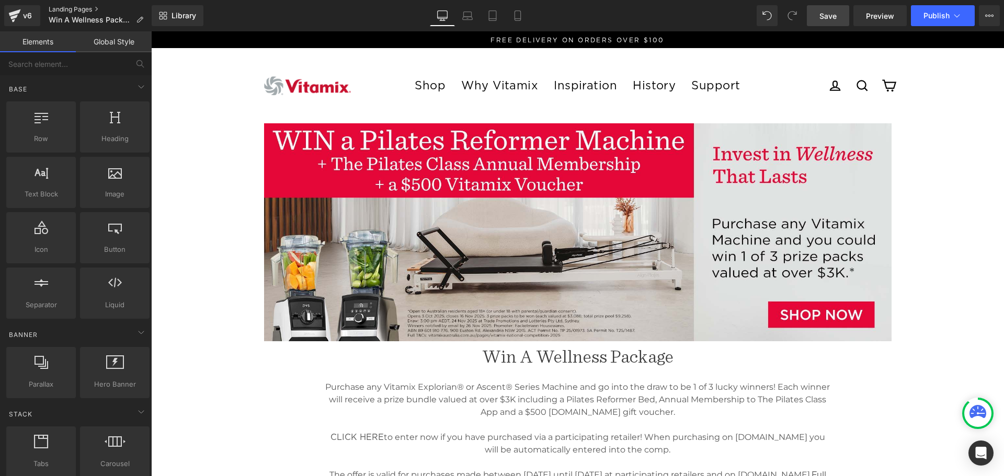
click at [75, 10] on link "Landing Pages" at bounding box center [100, 9] width 103 height 8
